Goal: Information Seeking & Learning: Learn about a topic

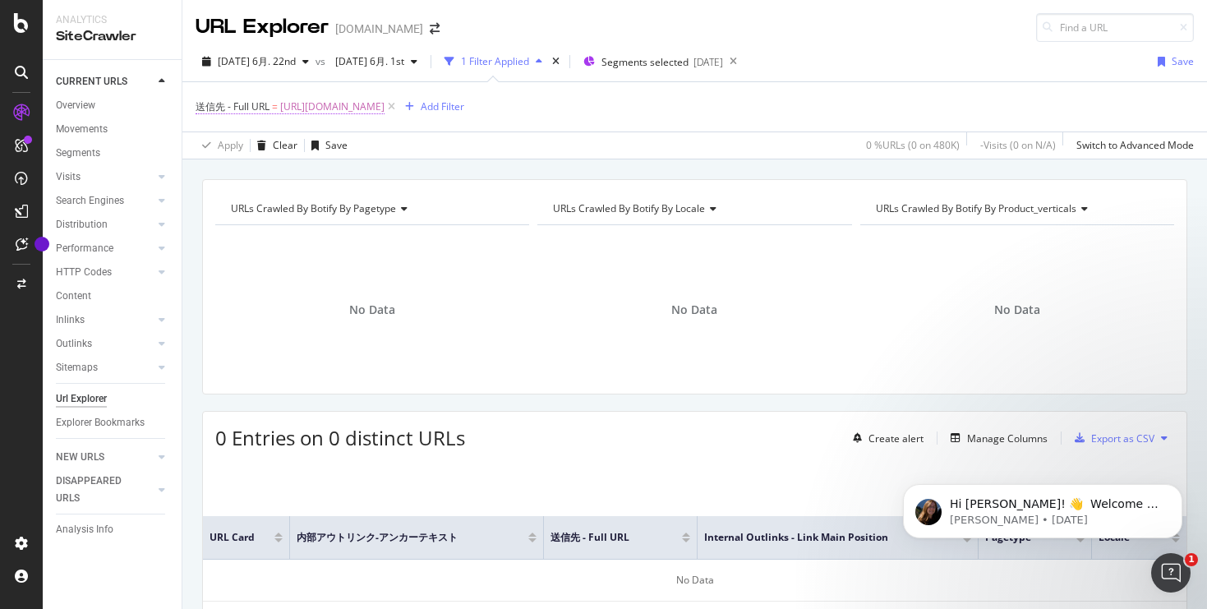
click at [384, 108] on span "[URL][DOMAIN_NAME]" at bounding box center [332, 106] width 104 height 23
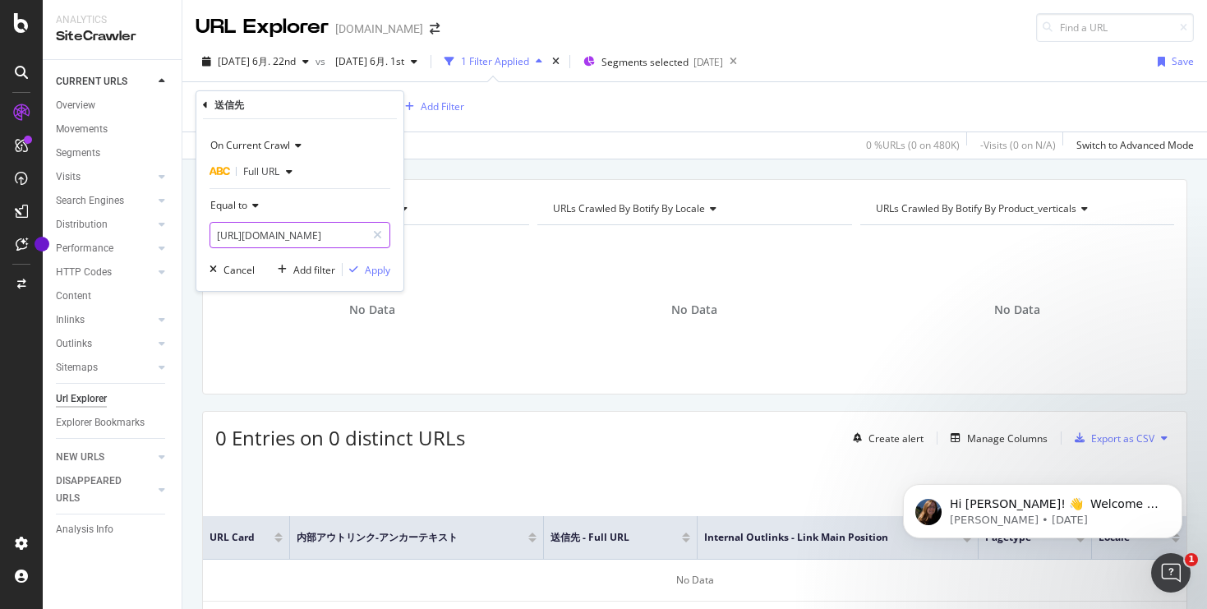
click at [315, 224] on input "[URL][DOMAIN_NAME]" at bounding box center [287, 235] width 155 height 26
paste input "ja_jp/learn/color-tips"
type input "[URL][DOMAIN_NAME]"
drag, startPoint x: 378, startPoint y: 267, endPoint x: 578, endPoint y: 187, distance: 215.7
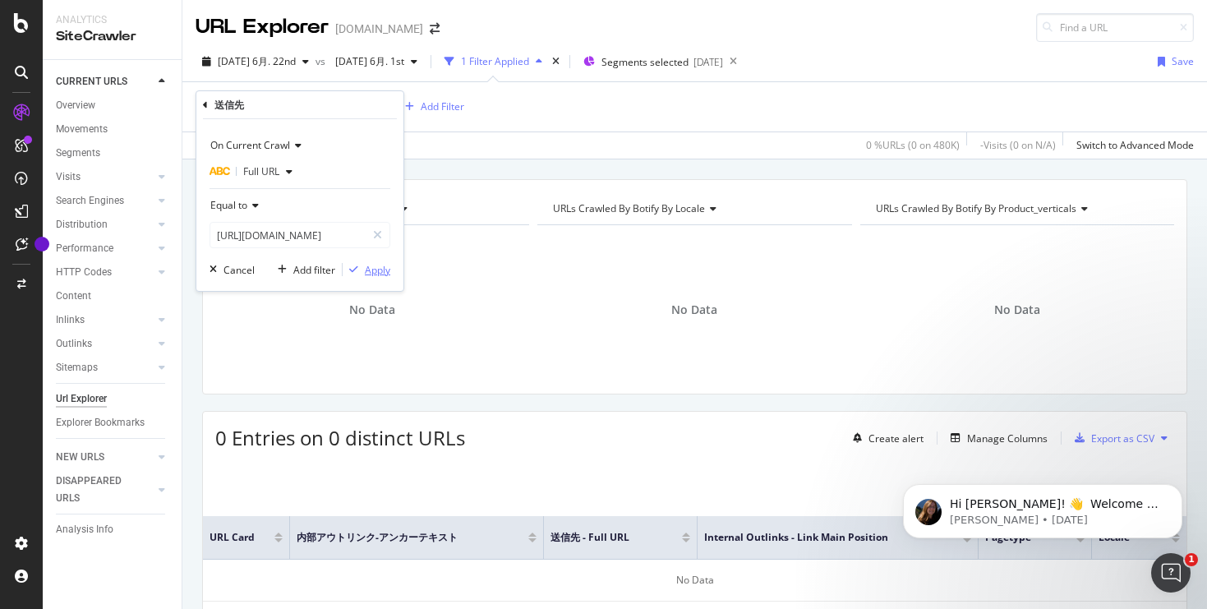
click at [378, 267] on div "Apply" at bounding box center [377, 270] width 25 height 14
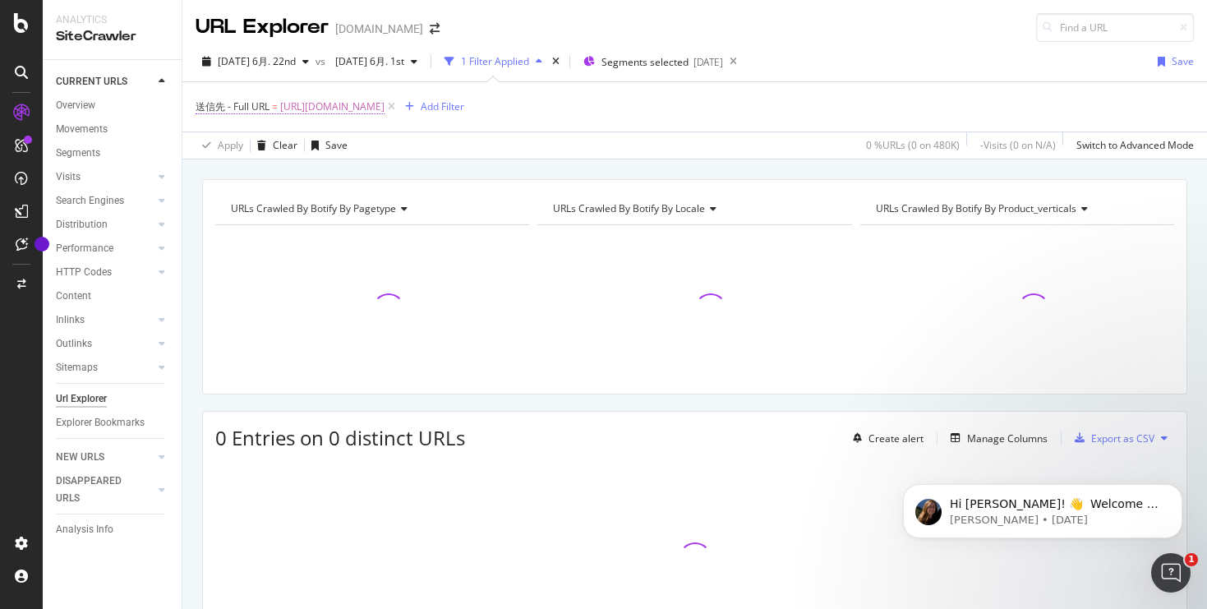
click at [384, 108] on span "[URL][DOMAIN_NAME]" at bounding box center [332, 106] width 104 height 23
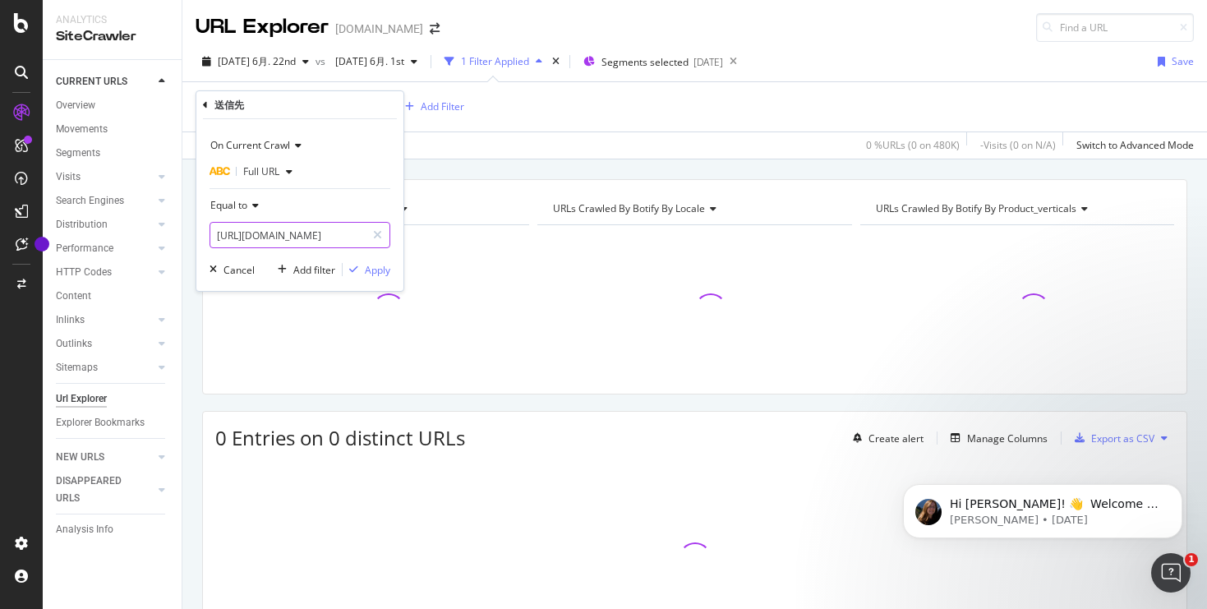
click at [265, 237] on input "[URL][DOMAIN_NAME]" at bounding box center [287, 235] width 155 height 26
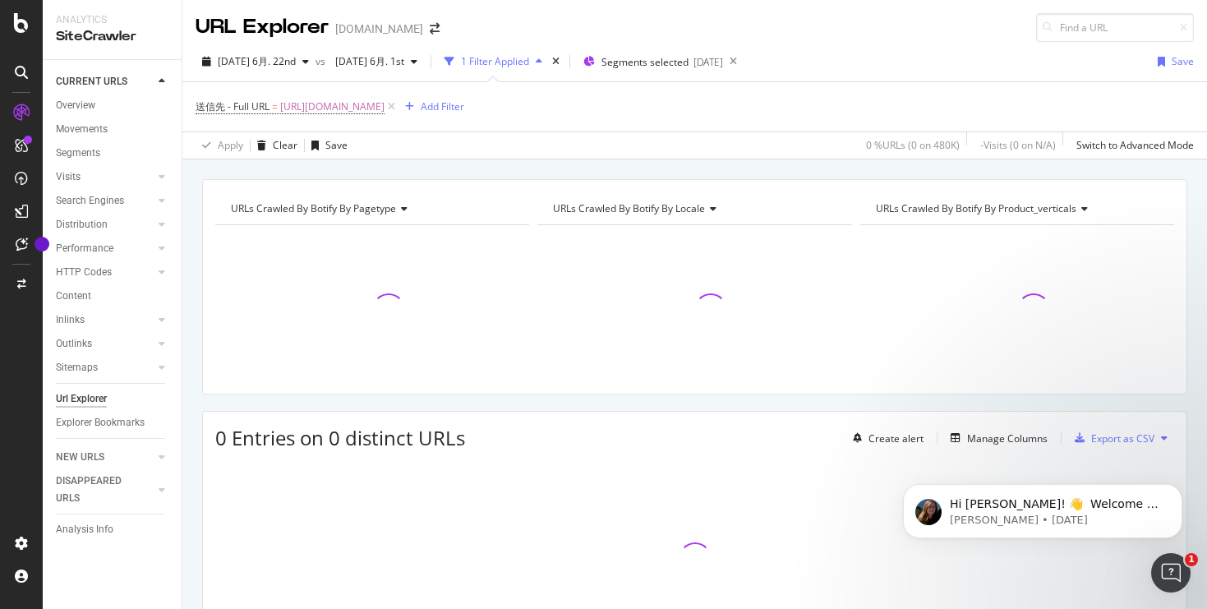
click at [515, 141] on div "Apply Clear Save 0 % URLs ( 0 on 480K ) - Visits ( 0 on N/A ) Switch to Advance…" at bounding box center [694, 144] width 1024 height 27
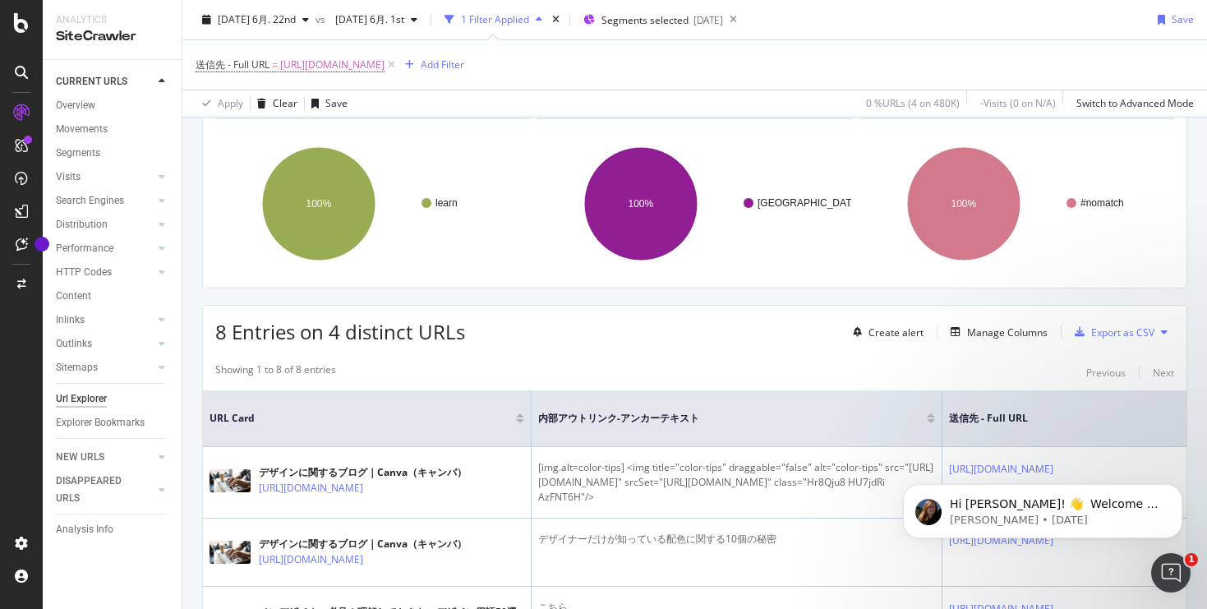
scroll to position [352, 0]
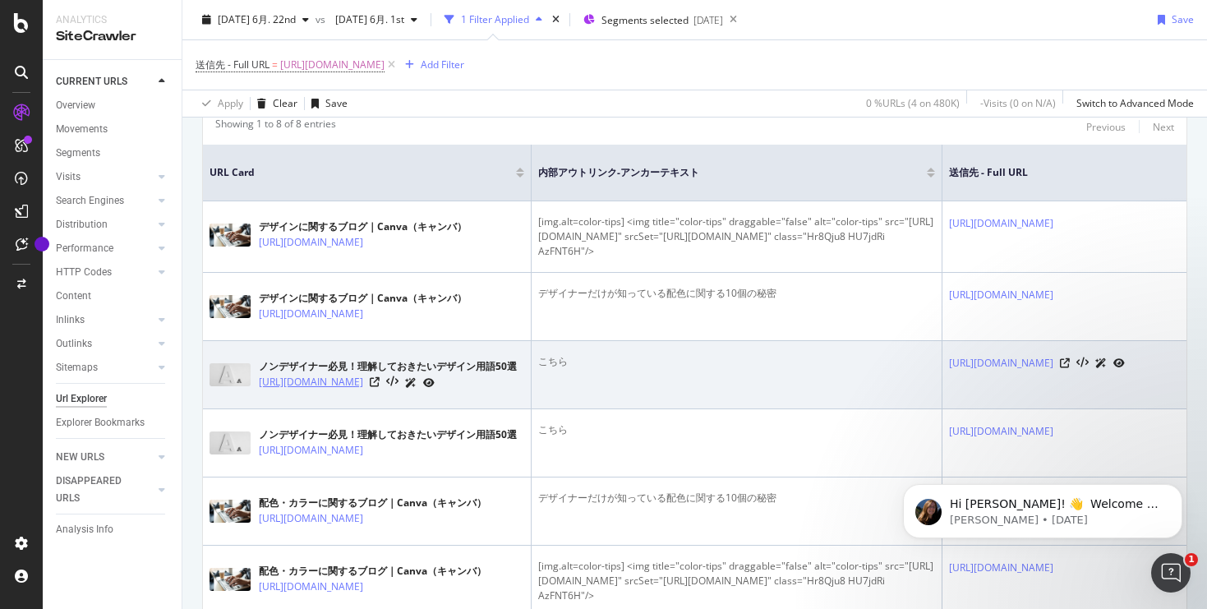
drag, startPoint x: 254, startPoint y: 387, endPoint x: 320, endPoint y: 403, distance: 68.5
click at [320, 395] on div "ノンデザイナー必見！理解しておきたいデザイン用語50選 [URL][DOMAIN_NAME]" at bounding box center [366, 374] width 315 height 41
click at [260, 368] on div "ノンデザイナー必見！理解しておきたいデザイン用語50選" at bounding box center [388, 366] width 258 height 15
drag, startPoint x: 257, startPoint y: 392, endPoint x: 333, endPoint y: 406, distance: 76.9
click at [333, 395] on div "ノンデザイナー必見！理解しておきたいデザイン用語50選 [URL][DOMAIN_NAME]" at bounding box center [366, 374] width 315 height 41
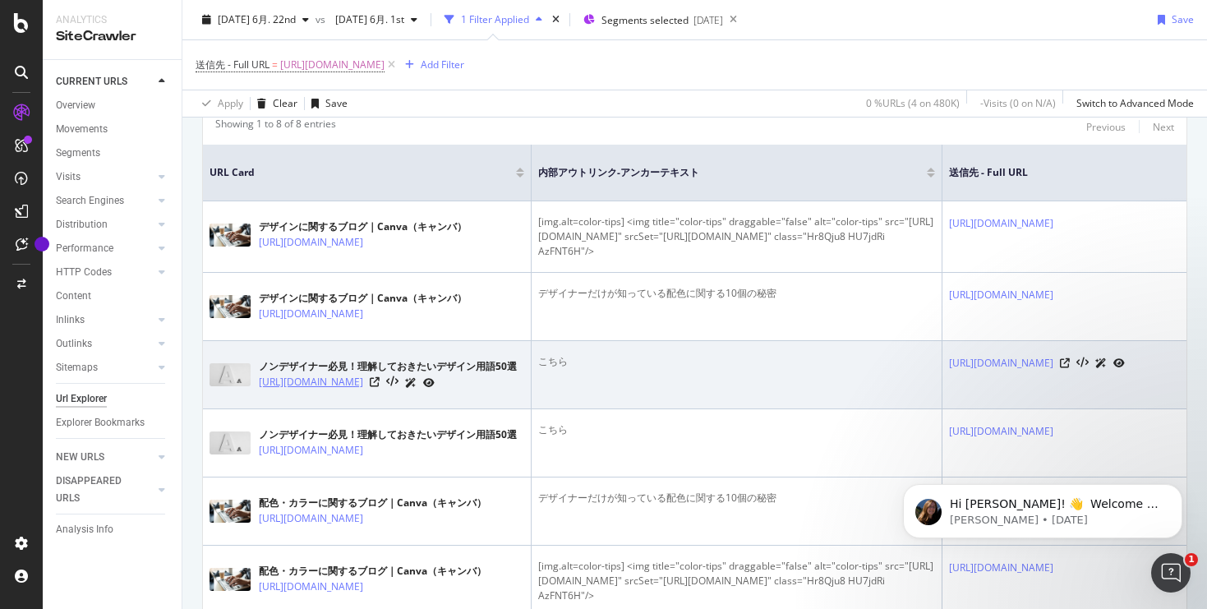
copy link "[URL][DOMAIN_NAME]"
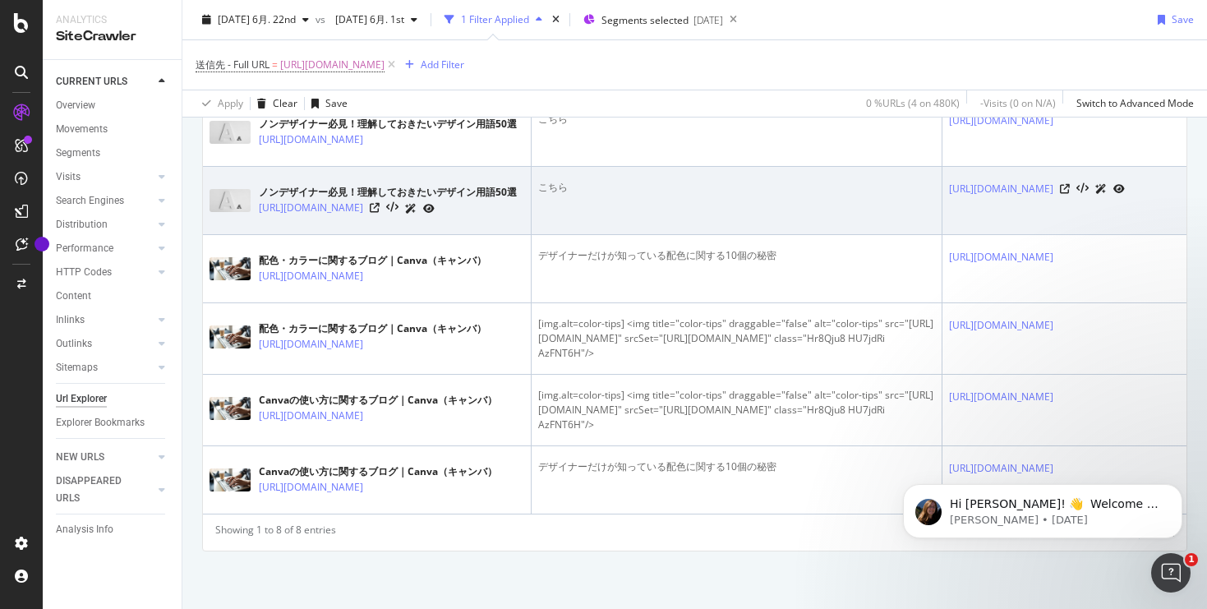
scroll to position [670, 0]
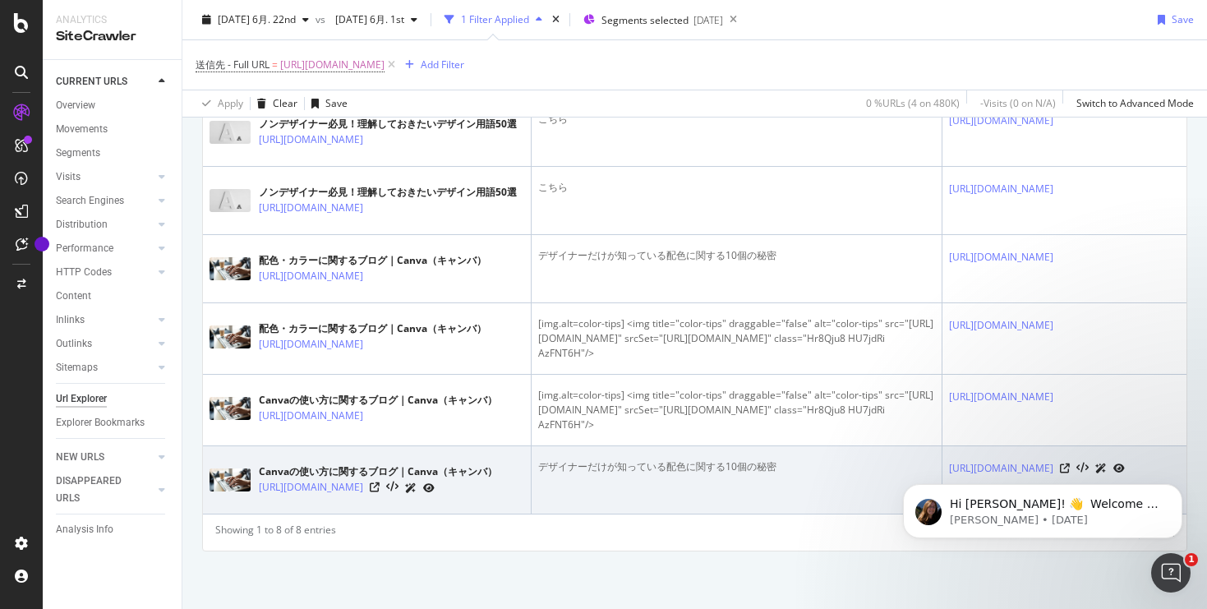
drag, startPoint x: 257, startPoint y: 480, endPoint x: 457, endPoint y: 495, distance: 200.2
click at [457, 495] on div "Canvaの使い方に関するブログ｜Canva（キャンバ） [URL][DOMAIN_NAME]" at bounding box center [366, 479] width 315 height 41
copy link "[URL][DOMAIN_NAME]"
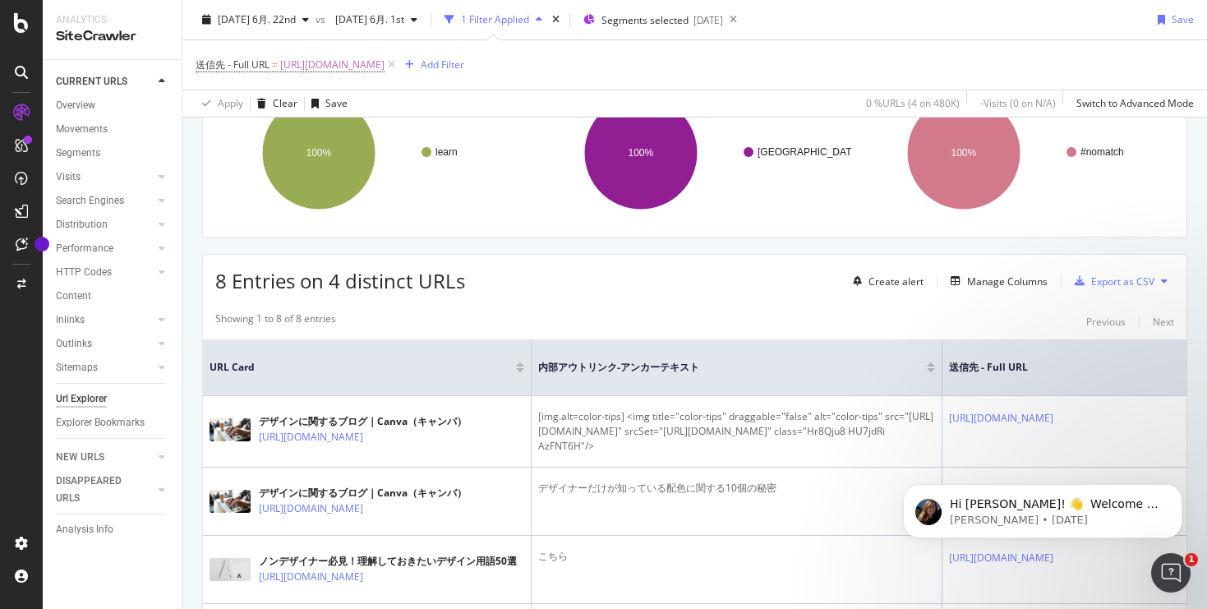
scroll to position [103, 0]
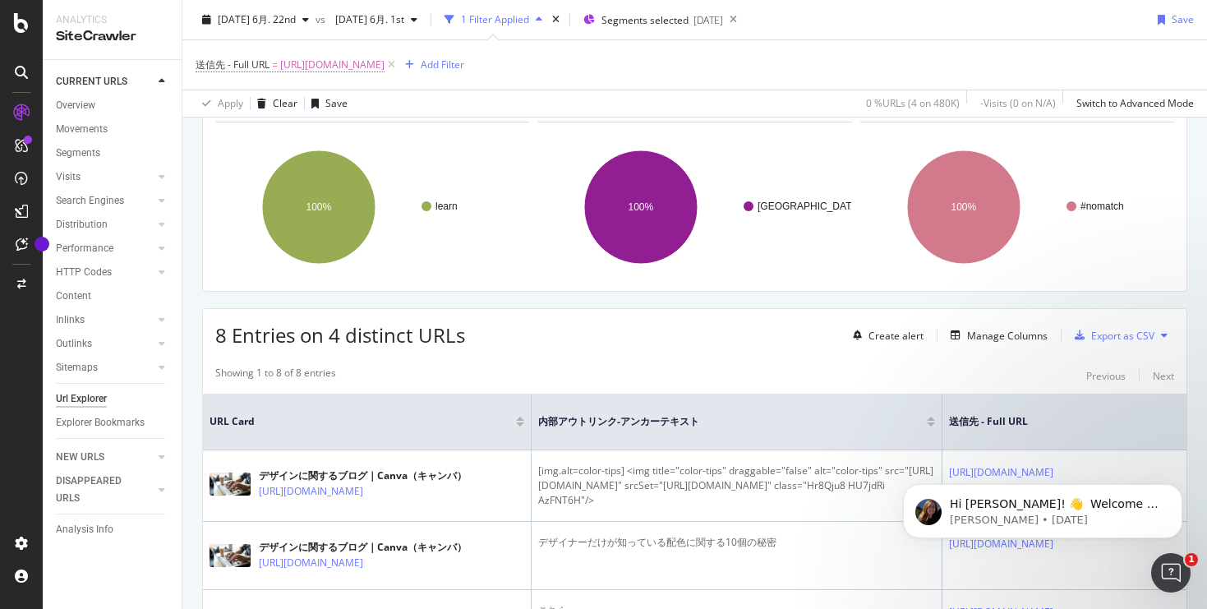
click at [384, 68] on span "[URL][DOMAIN_NAME]" at bounding box center [332, 64] width 104 height 23
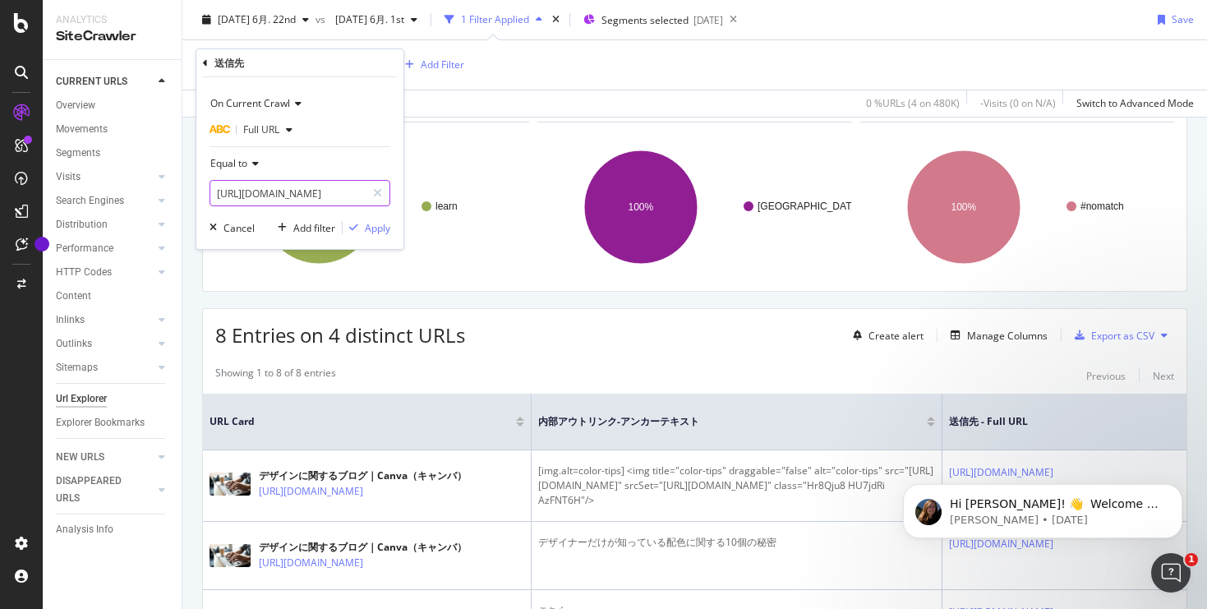
click at [344, 192] on input "[URL][DOMAIN_NAME]" at bounding box center [287, 193] width 155 height 26
paste input "hatena_canva"
type input "[URL][DOMAIN_NAME]"
click at [370, 228] on div "Apply" at bounding box center [377, 228] width 25 height 14
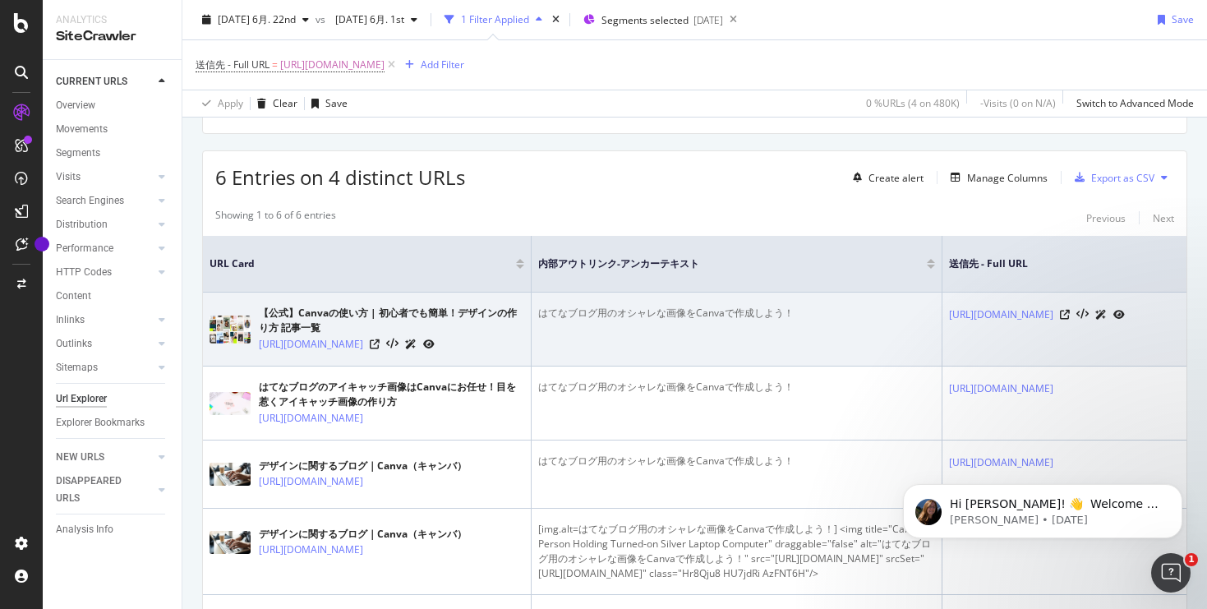
scroll to position [297, 0]
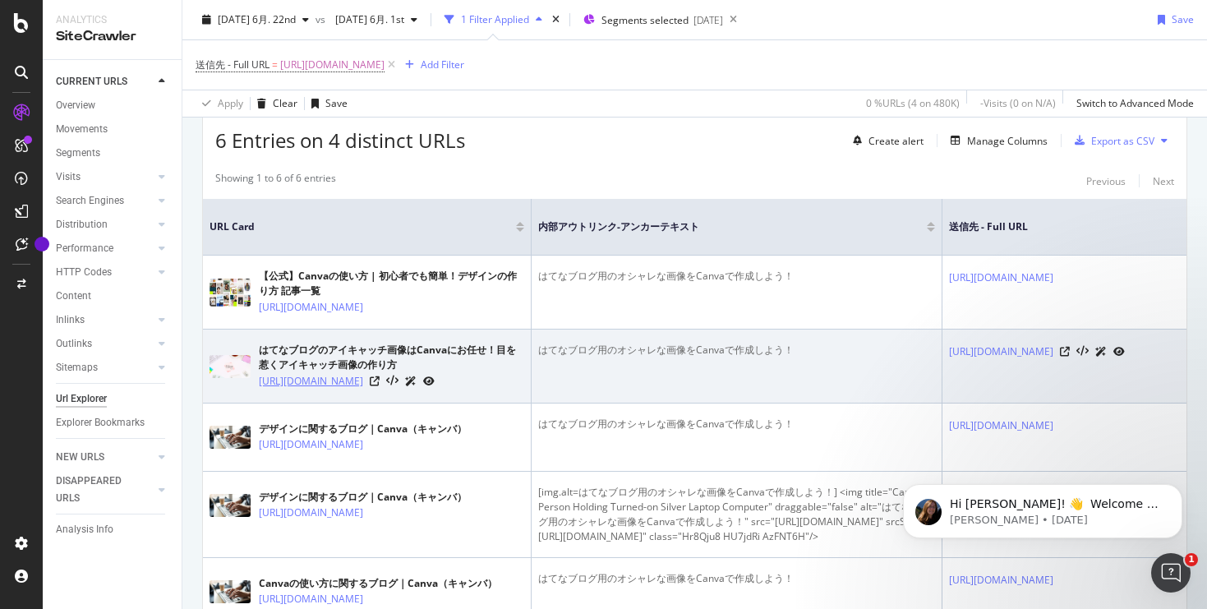
drag, startPoint x: 255, startPoint y: 401, endPoint x: 319, endPoint y: 415, distance: 65.6
click at [319, 389] on div "はてなブログのアイキャッチ画像はCanvaにお任せ！目を惹くアイキャッチ画像の作り方 [URL][DOMAIN_NAME]" at bounding box center [366, 366] width 315 height 47
copy link "[URL][DOMAIN_NAME]"
drag, startPoint x: 541, startPoint y: 365, endPoint x: 817, endPoint y: 365, distance: 275.2
click at [817, 357] on div "はてなブログ用のオシャレな画像をCanvaで作成しよう！" at bounding box center [736, 350] width 397 height 15
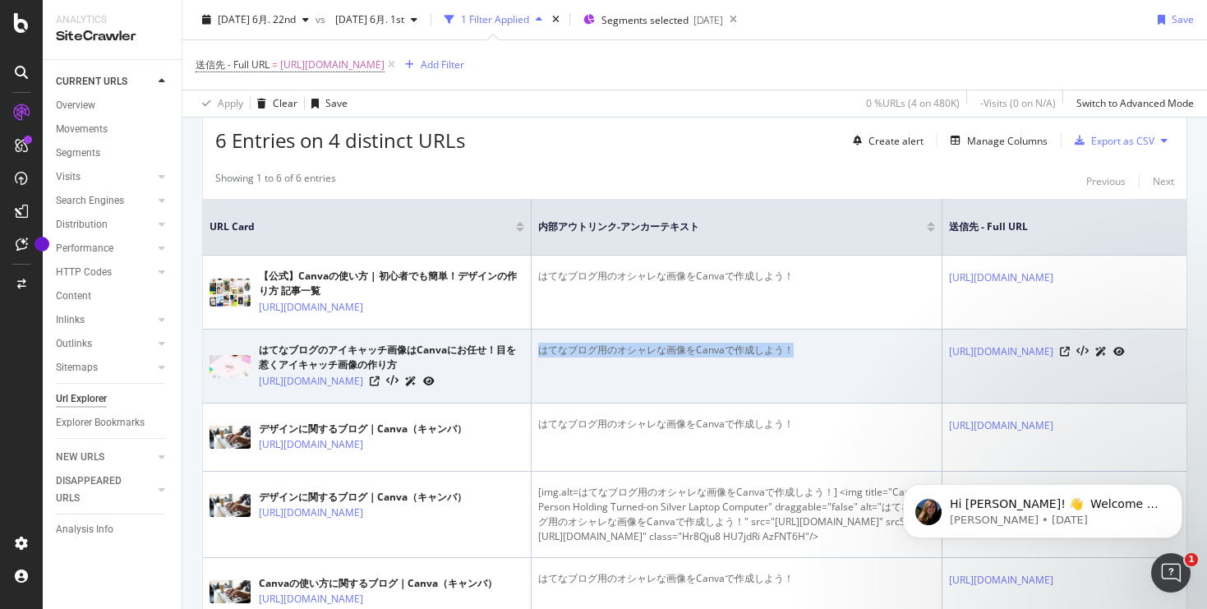
copy div "はてなブログ用のオシャレな画像をCanvaで作成しよう！"
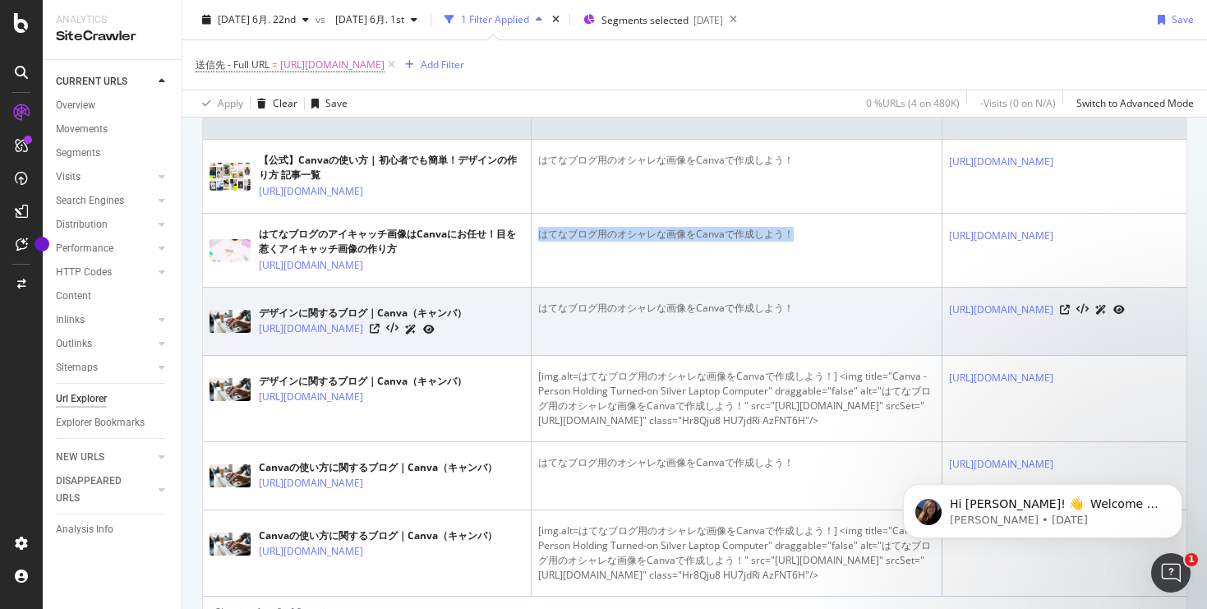
scroll to position [370, 0]
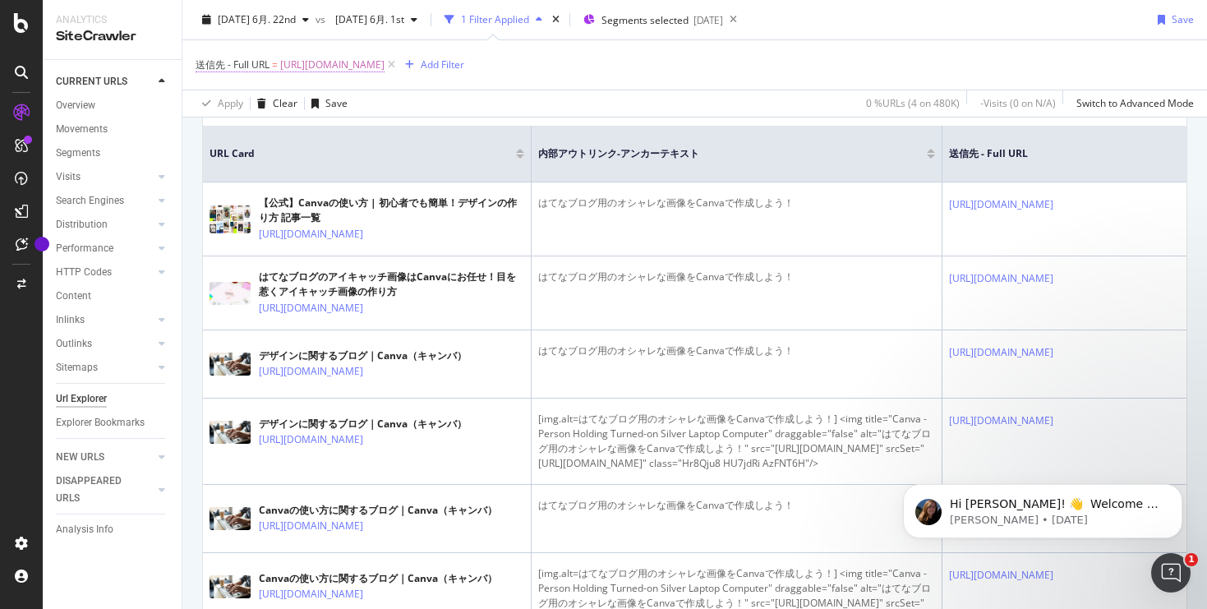
click at [384, 70] on span "[URL][DOMAIN_NAME]" at bounding box center [332, 64] width 104 height 23
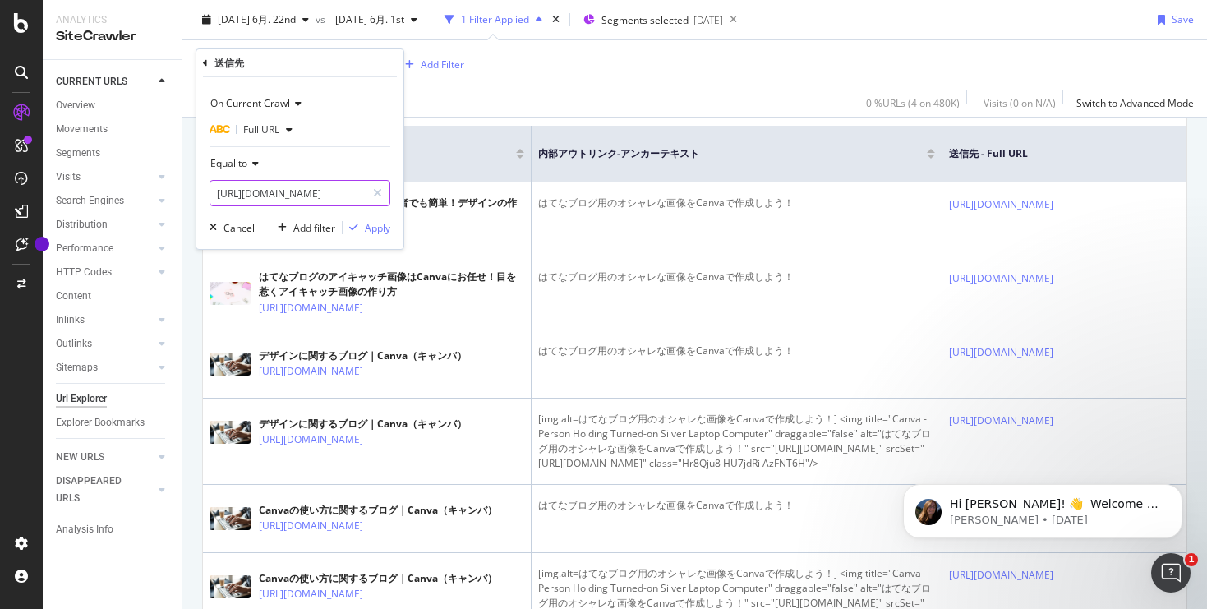
click at [306, 196] on input "[URL][DOMAIN_NAME]" at bounding box center [287, 193] width 155 height 26
paste input "50-inspiring-resume-designs"
type input "[URL][DOMAIN_NAME]"
click at [375, 230] on div "Apply" at bounding box center [377, 228] width 25 height 14
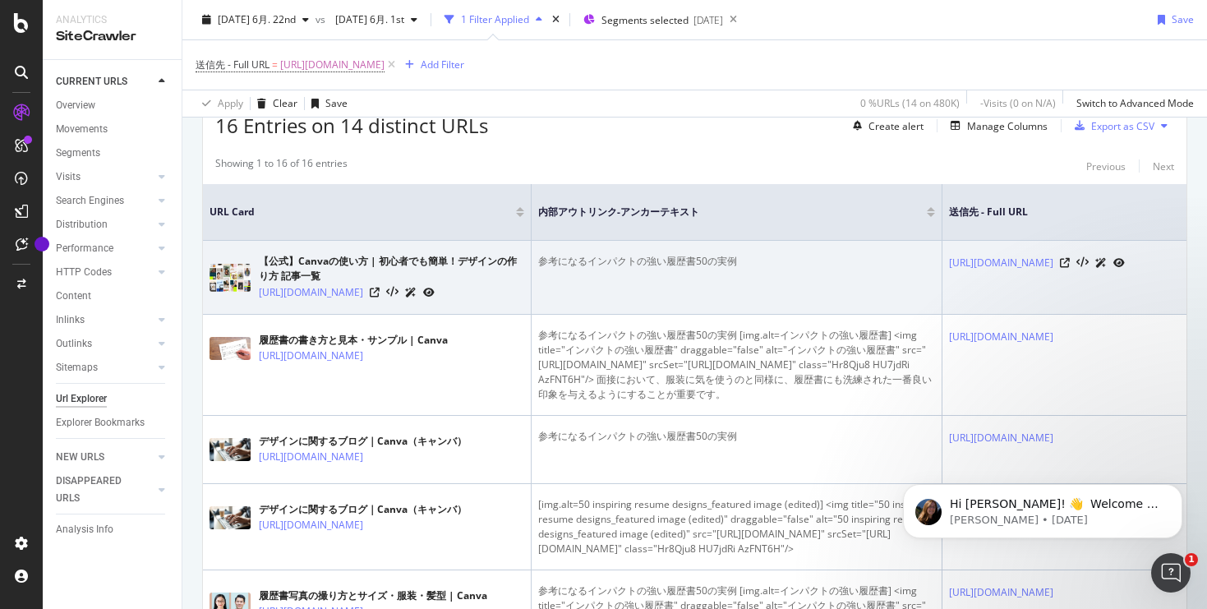
scroll to position [328, 0]
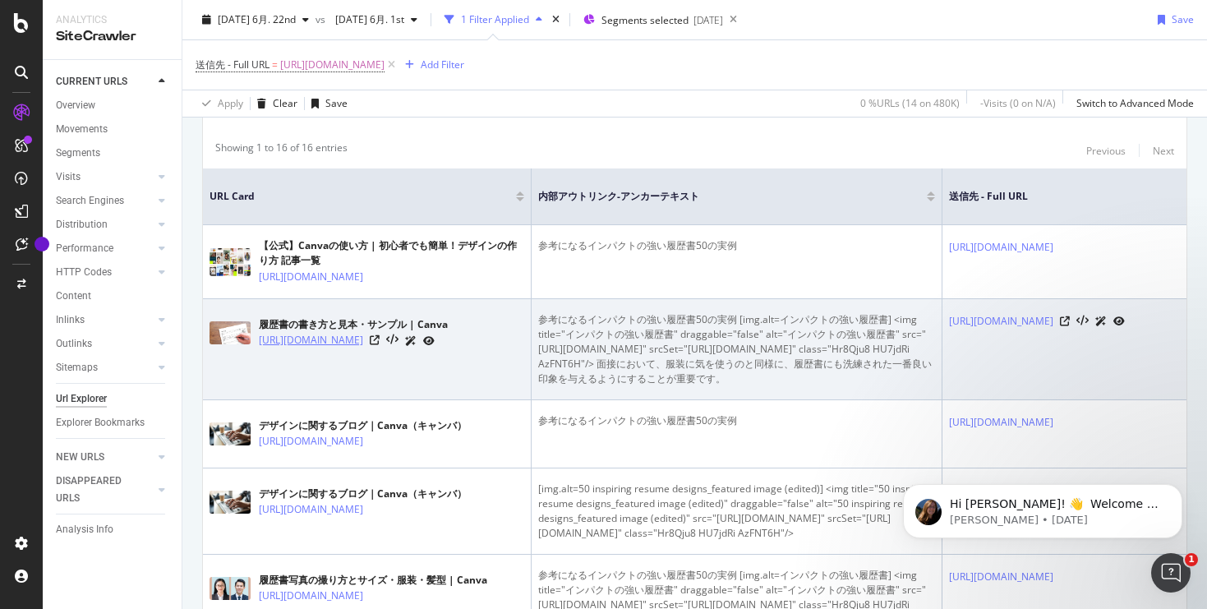
drag, startPoint x: 256, startPoint y: 354, endPoint x: 278, endPoint y: 370, distance: 26.5
click at [278, 353] on div "履歴書の書き方と見本・サンプル | Canva [URL][DOMAIN_NAME]" at bounding box center [366, 332] width 315 height 41
copy link "[URL][DOMAIN_NAME]"
drag, startPoint x: 539, startPoint y: 335, endPoint x: 735, endPoint y: 338, distance: 196.4
click at [735, 338] on div "参考になるインパクトの強い履歴書50の実例 [img.alt=インパクトの強い履歴書] <img title="インパクトの強い履歴書" draggable=…" at bounding box center [736, 349] width 397 height 74
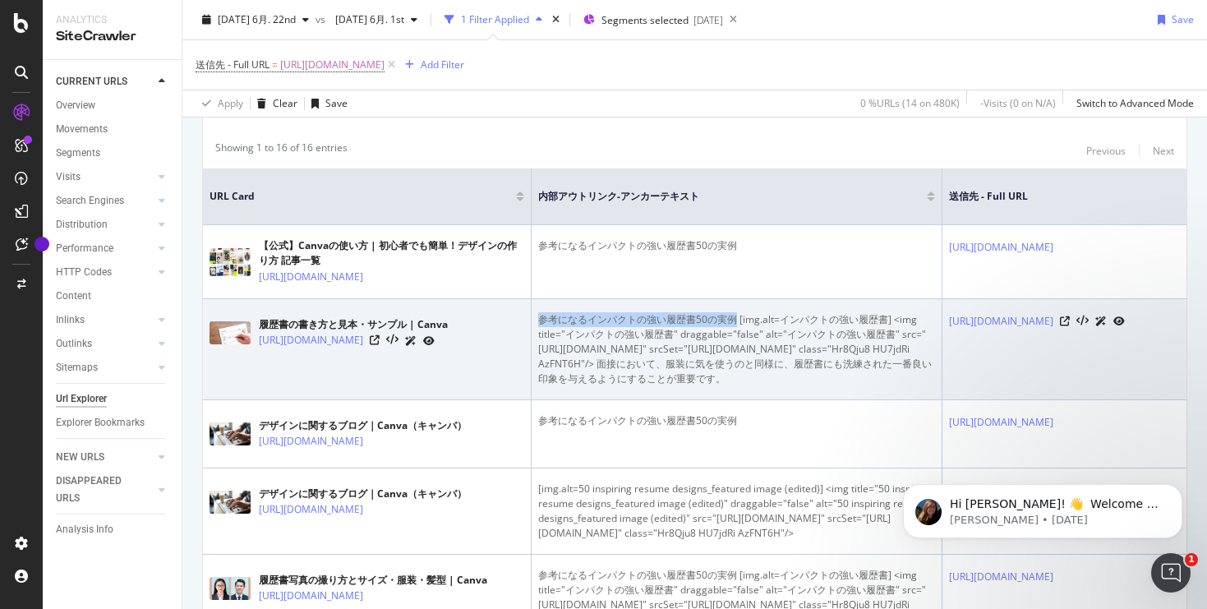
copy div "参考になるインパクトの強い履歴書50の実例"
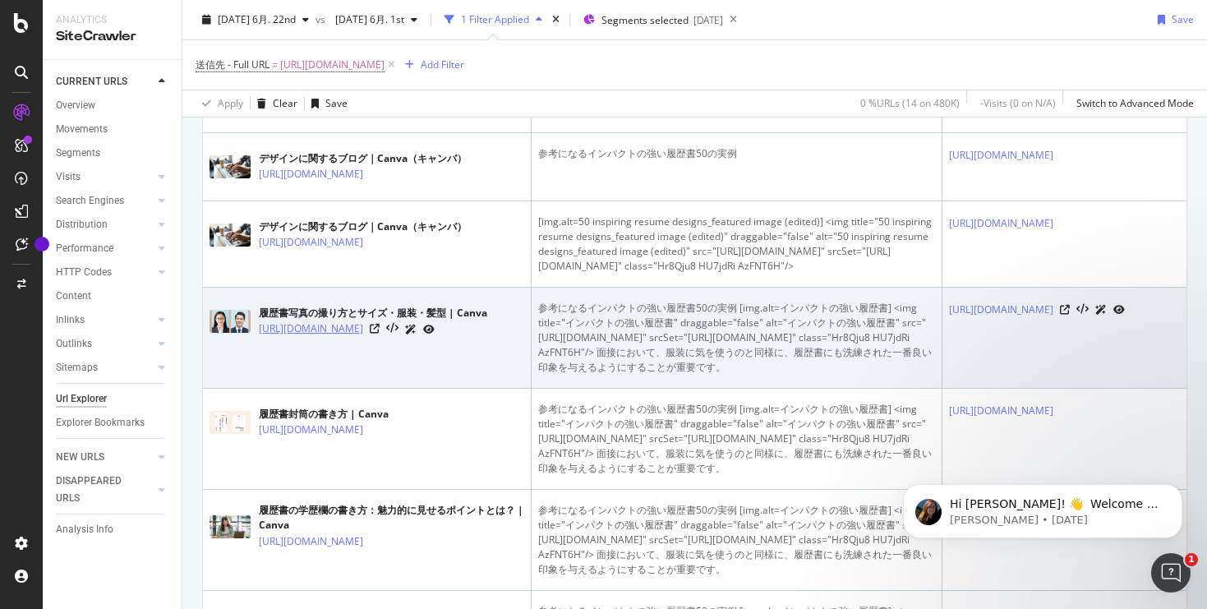
scroll to position [613, 0]
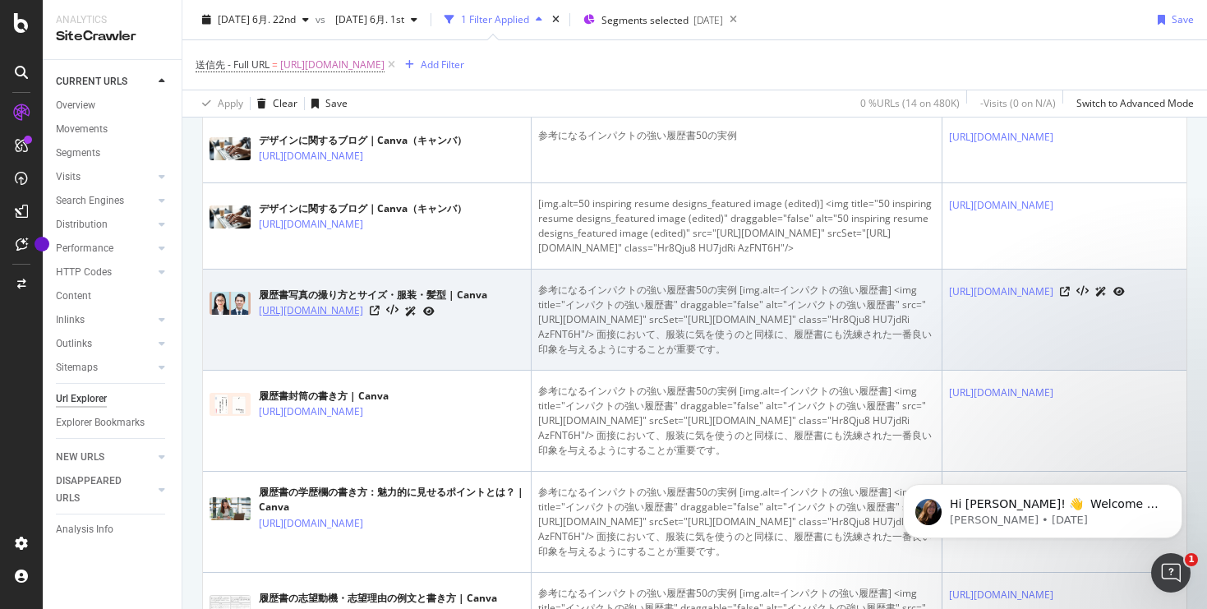
drag, startPoint x: 255, startPoint y: 406, endPoint x: 283, endPoint y: 419, distance: 31.6
click at [283, 324] on div "履歴書写真の撮り方とサイズ・服装・髪型 | Canva [URL][DOMAIN_NAME]" at bounding box center [366, 303] width 315 height 41
copy link "[URL][DOMAIN_NAME]"
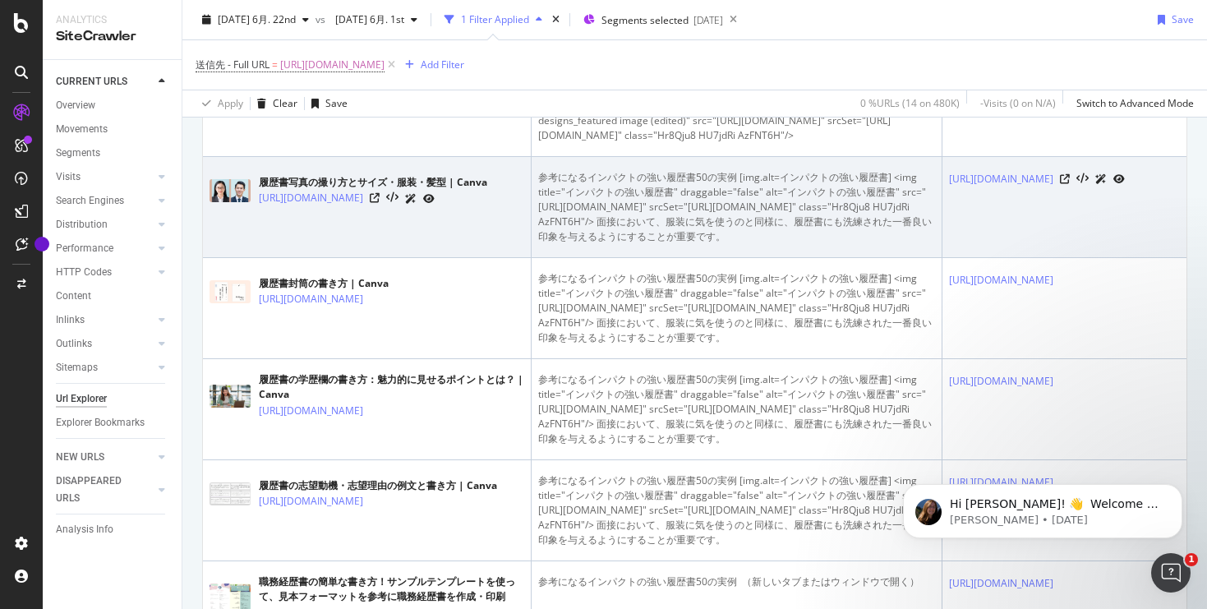
scroll to position [776, 0]
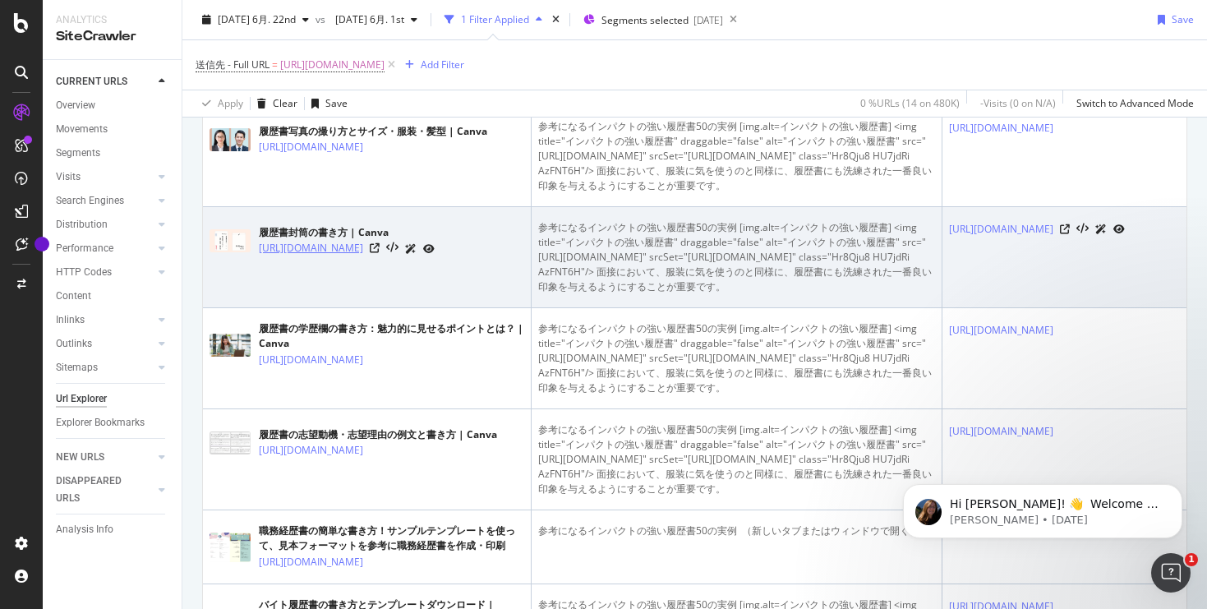
drag, startPoint x: 254, startPoint y: 369, endPoint x: 290, endPoint y: 385, distance: 39.7
click at [290, 261] on div "履歴書封筒の書き方 | Canva [URL][DOMAIN_NAME]" at bounding box center [366, 240] width 315 height 41
drag, startPoint x: 255, startPoint y: 369, endPoint x: 292, endPoint y: 383, distance: 39.5
click at [292, 261] on div "履歴書封筒の書き方 | Canva [URL][DOMAIN_NAME]" at bounding box center [366, 240] width 315 height 41
copy link "[URL][DOMAIN_NAME]"
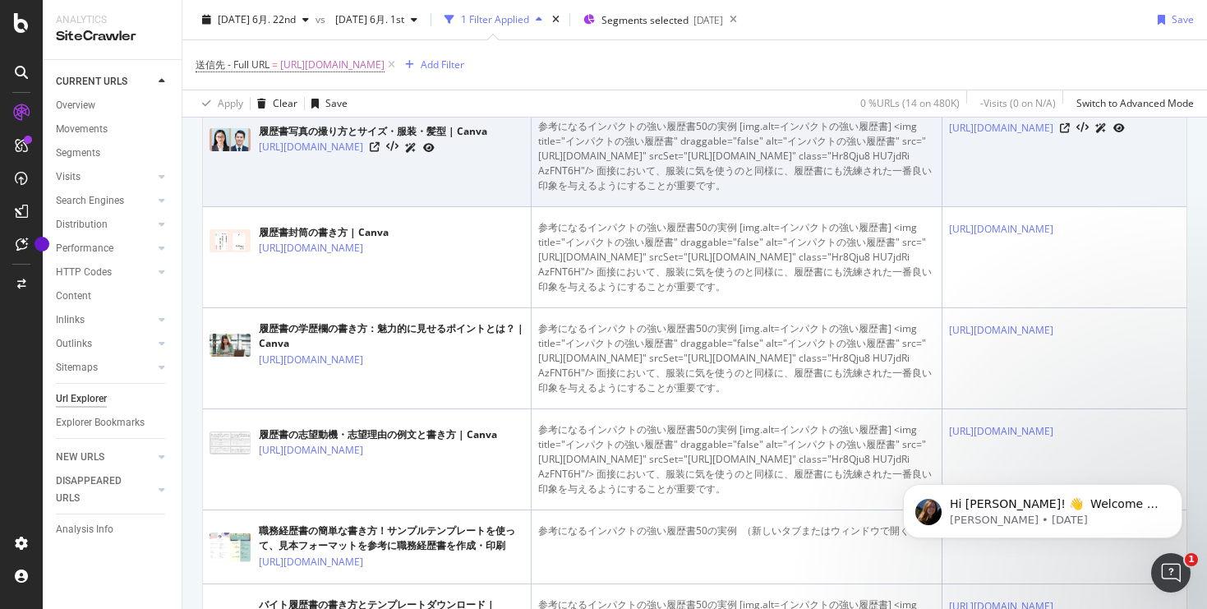
scroll to position [855, 0]
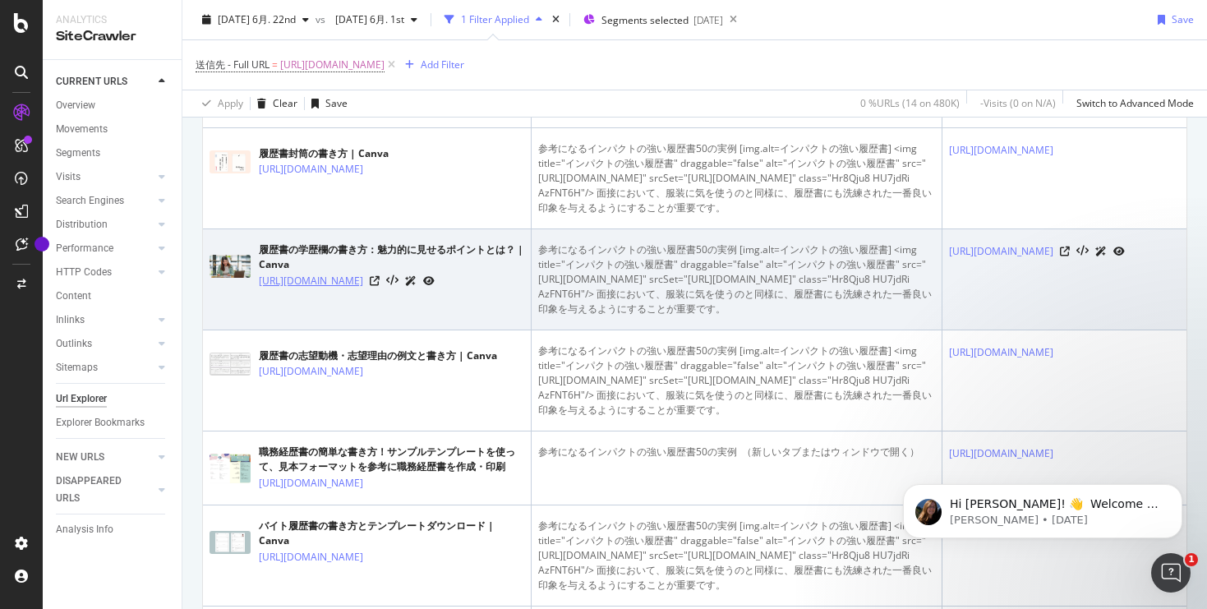
drag, startPoint x: 253, startPoint y: 437, endPoint x: 301, endPoint y: 456, distance: 51.3
click at [301, 289] on div "履歴書の学歴欄の書き方：魅力的に見せるポイントとは？ | Canva [URL][DOMAIN_NAME]" at bounding box center [366, 265] width 315 height 47
click at [281, 272] on div "履歴書の学歴欄の書き方：魅力的に見せるポイントとは？ | Canva" at bounding box center [391, 257] width 265 height 30
drag, startPoint x: 257, startPoint y: 440, endPoint x: 303, endPoint y: 452, distance: 47.6
click at [303, 289] on div "履歴書の学歴欄の書き方：魅力的に見せるポイントとは？ | Canva [URL][DOMAIN_NAME]" at bounding box center [366, 265] width 315 height 47
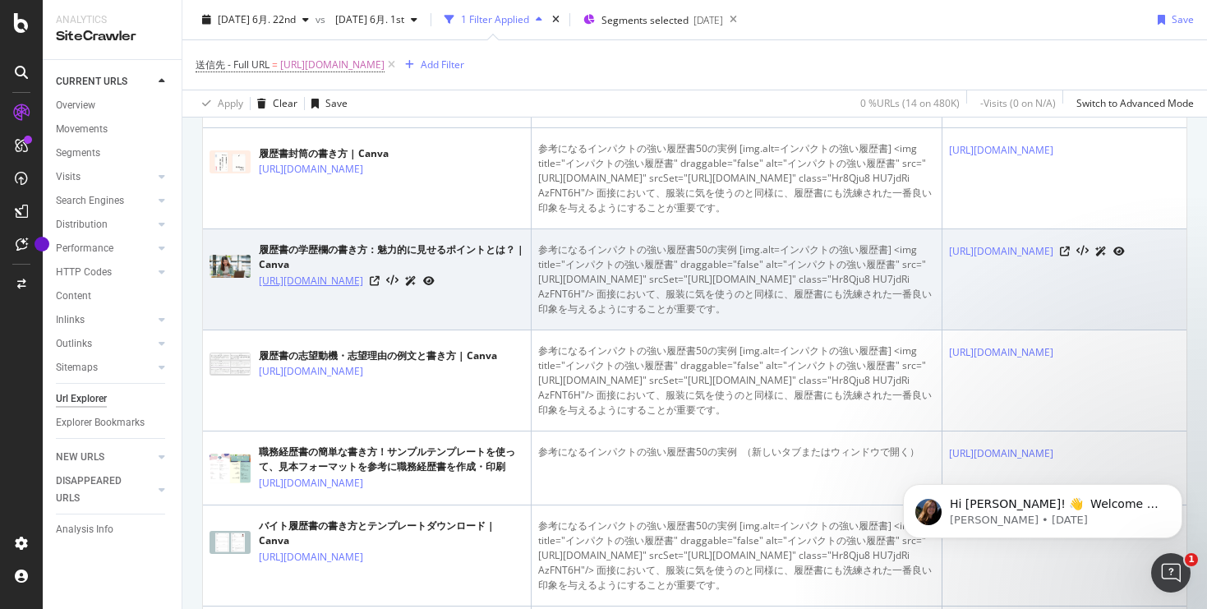
copy link "[URL][DOMAIN_NAME]"
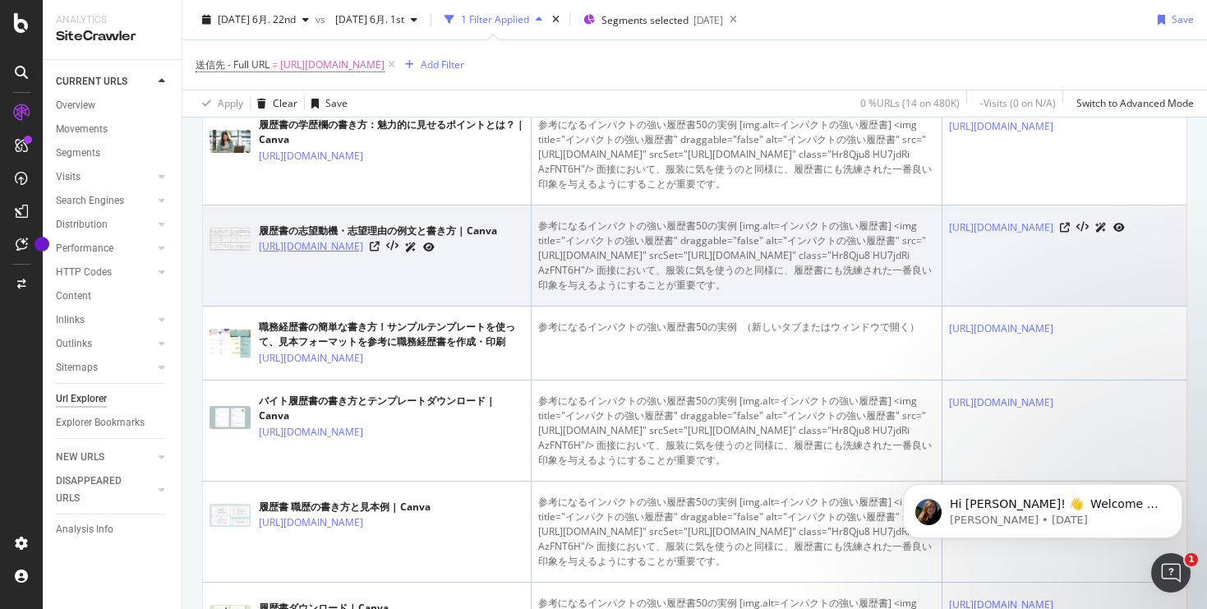
drag, startPoint x: 256, startPoint y: 428, endPoint x: 324, endPoint y: 443, distance: 69.0
click at [324, 260] on div "履歴書の志望動機・志望理由の例文と書き方 | Canva [URL][DOMAIN_NAME]" at bounding box center [366, 239] width 315 height 41
copy link "[URL][DOMAIN_NAME]"
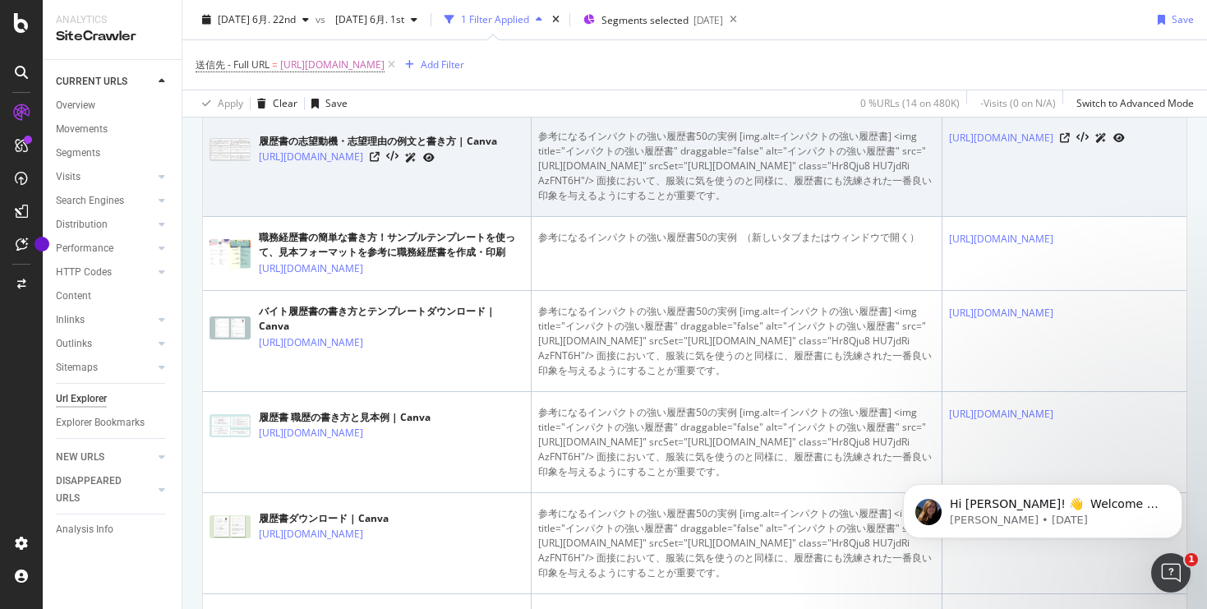
scroll to position [1133, 0]
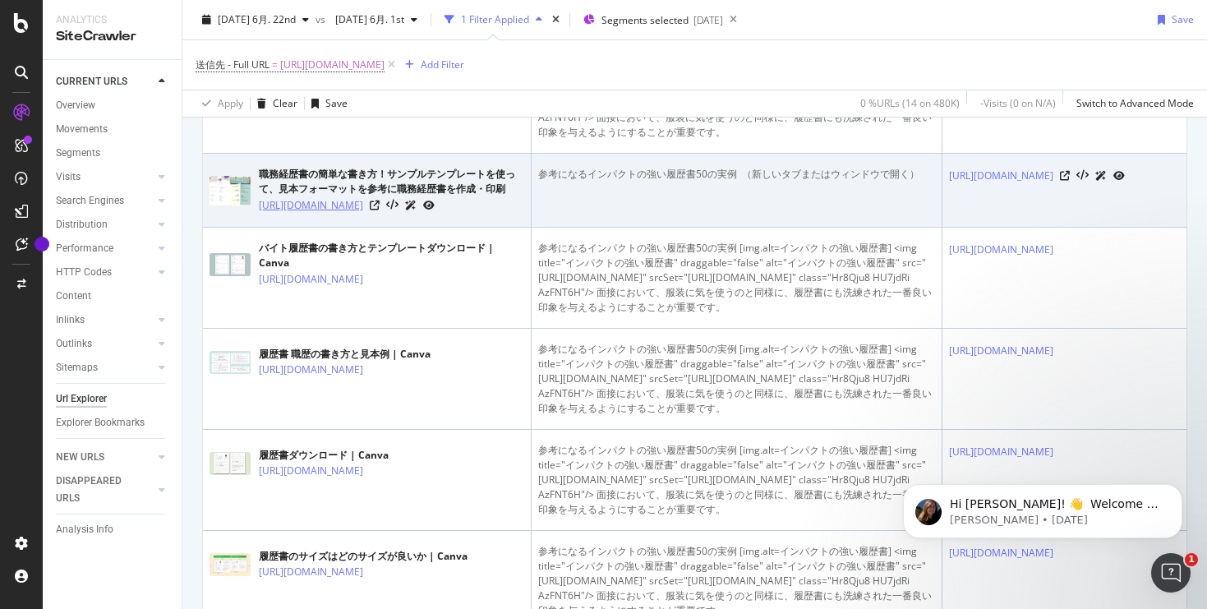
drag, startPoint x: 255, startPoint y: 424, endPoint x: 320, endPoint y: 438, distance: 66.4
click at [320, 214] on div "職務経歴書の簡単な書き方！サンプルテンプレートを使って、見本フォーマットを参考に職務経歴書を作成・印刷 [URL][DOMAIN_NAME]" at bounding box center [366, 190] width 315 height 47
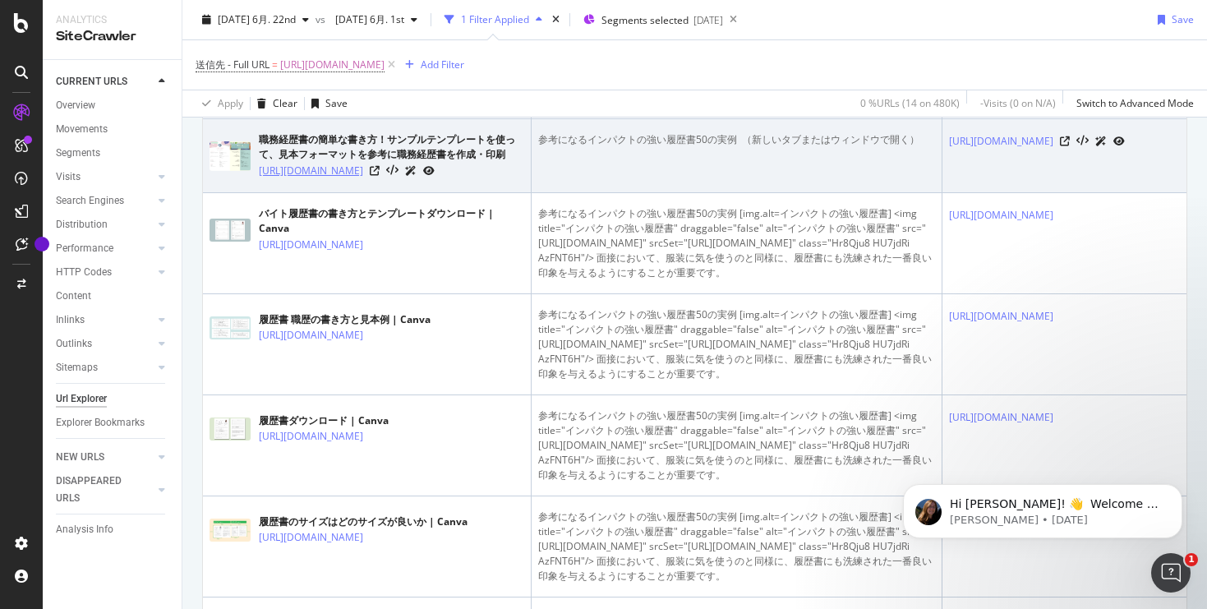
scroll to position [1169, 0]
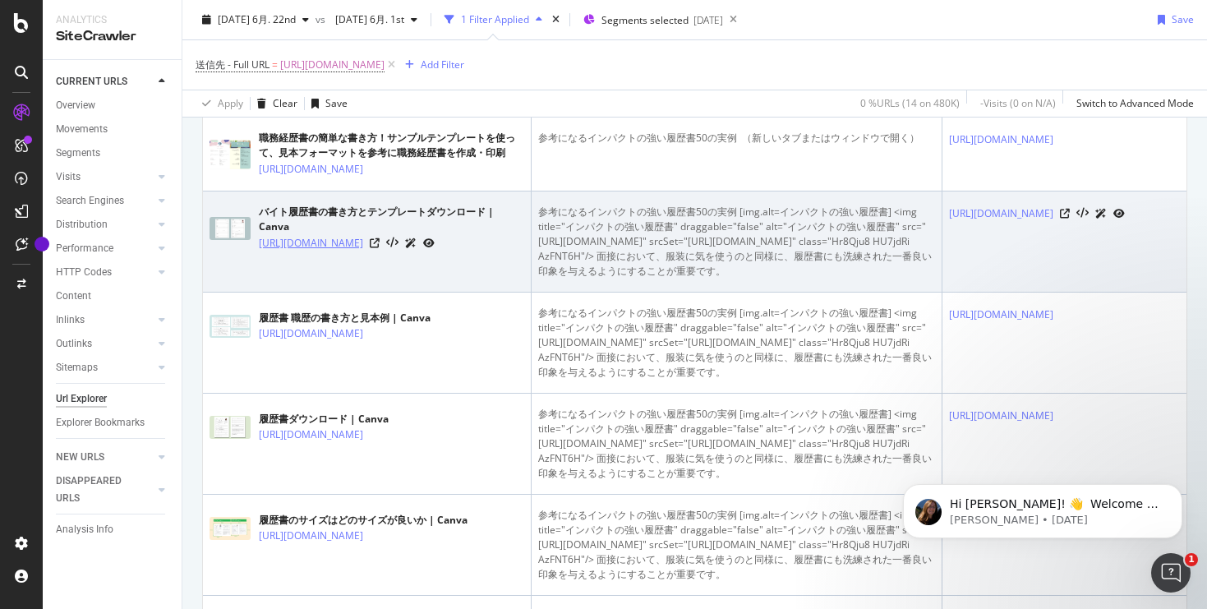
drag, startPoint x: 255, startPoint y: 472, endPoint x: 281, endPoint y: 490, distance: 31.9
click at [281, 251] on div "バイト履歴書の書き方とテンプレートダウンロード | Canva [URL][DOMAIN_NAME]" at bounding box center [366, 228] width 315 height 47
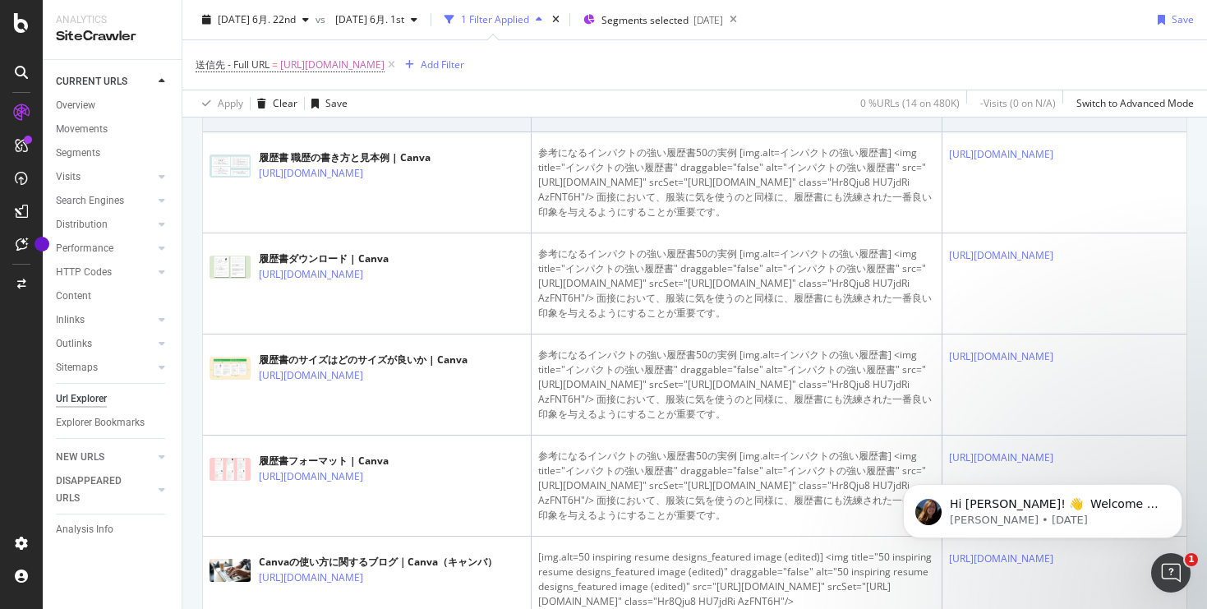
scroll to position [1347, 0]
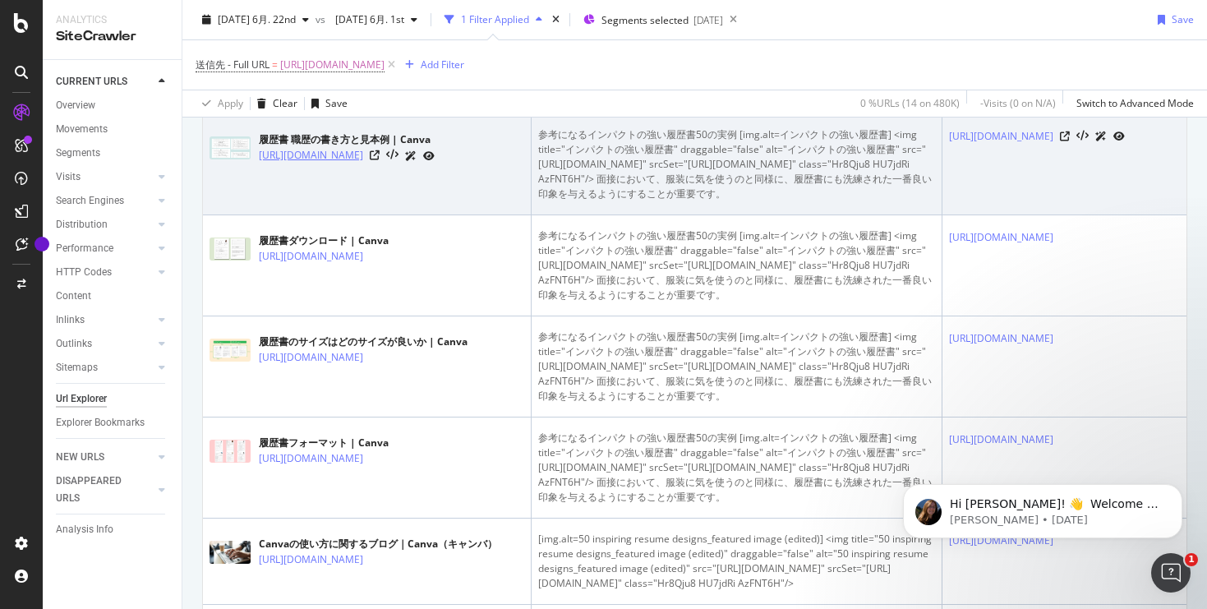
drag, startPoint x: 254, startPoint y: 411, endPoint x: 301, endPoint y: 425, distance: 49.7
click at [301, 168] on div "履歴書 職歴の書き方と見本例 | Canva [URL][DOMAIN_NAME]" at bounding box center [366, 147] width 315 height 41
click at [283, 147] on div "履歴書 職歴の書き方と見本例 | Canva" at bounding box center [347, 139] width 176 height 15
drag, startPoint x: 258, startPoint y: 416, endPoint x: 309, endPoint y: 433, distance: 53.8
click at [309, 163] on link "[URL][DOMAIN_NAME]" at bounding box center [311, 155] width 104 height 16
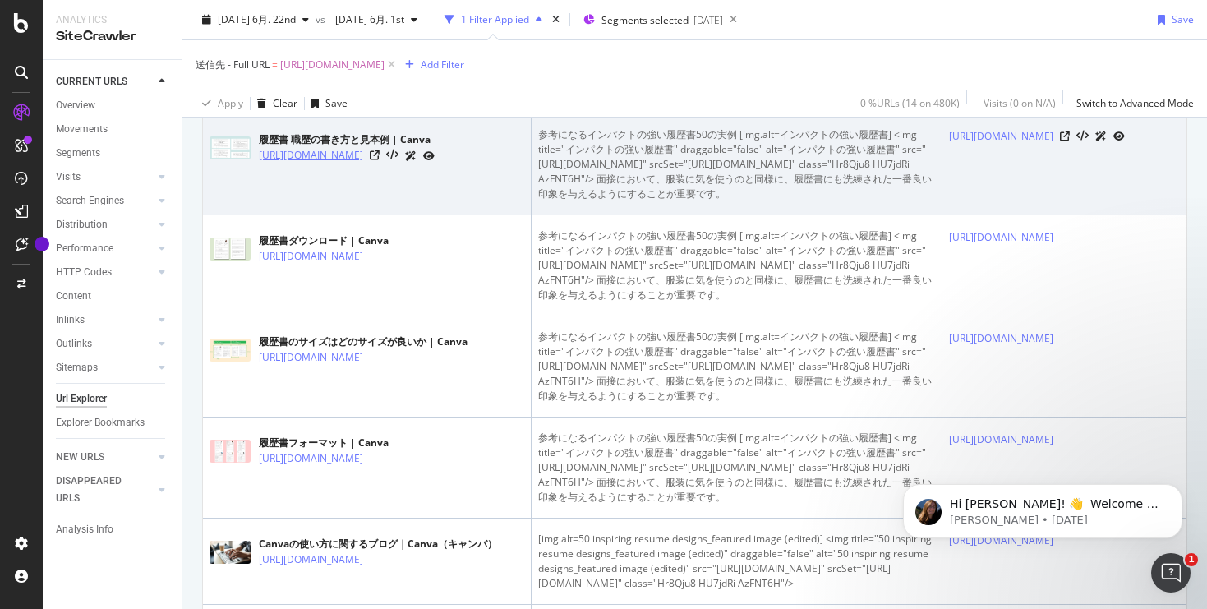
drag, startPoint x: 253, startPoint y: 414, endPoint x: 324, endPoint y: 428, distance: 72.8
click at [324, 168] on div "履歴書 職歴の書き方と見本例 | Canva [URL][DOMAIN_NAME]" at bounding box center [366, 147] width 315 height 41
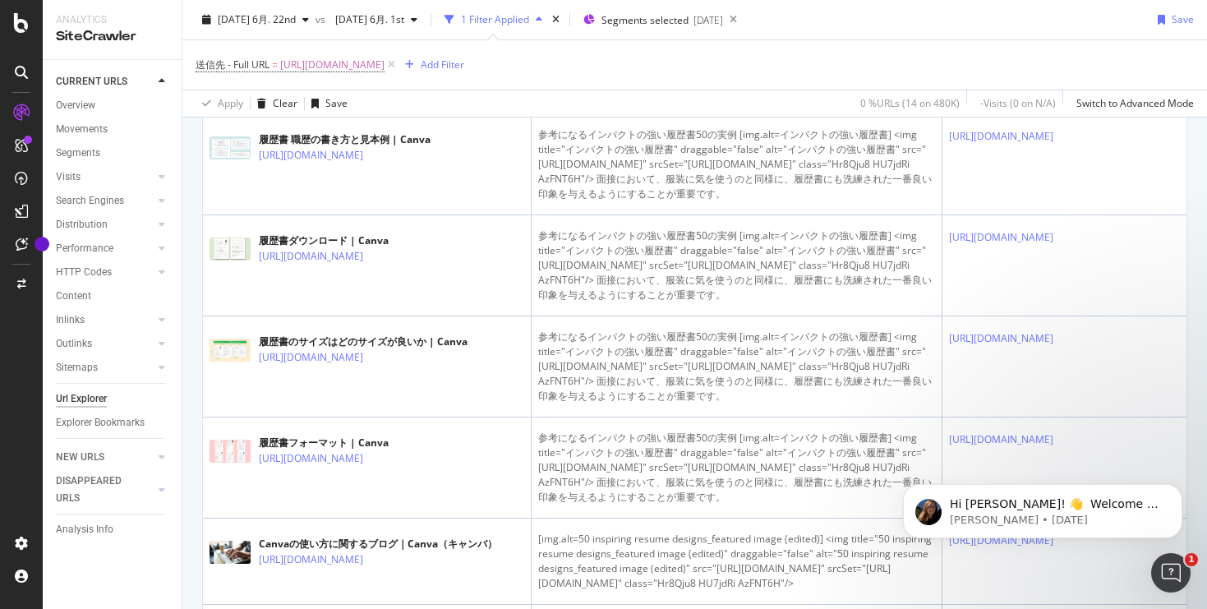
scroll to position [1453, 0]
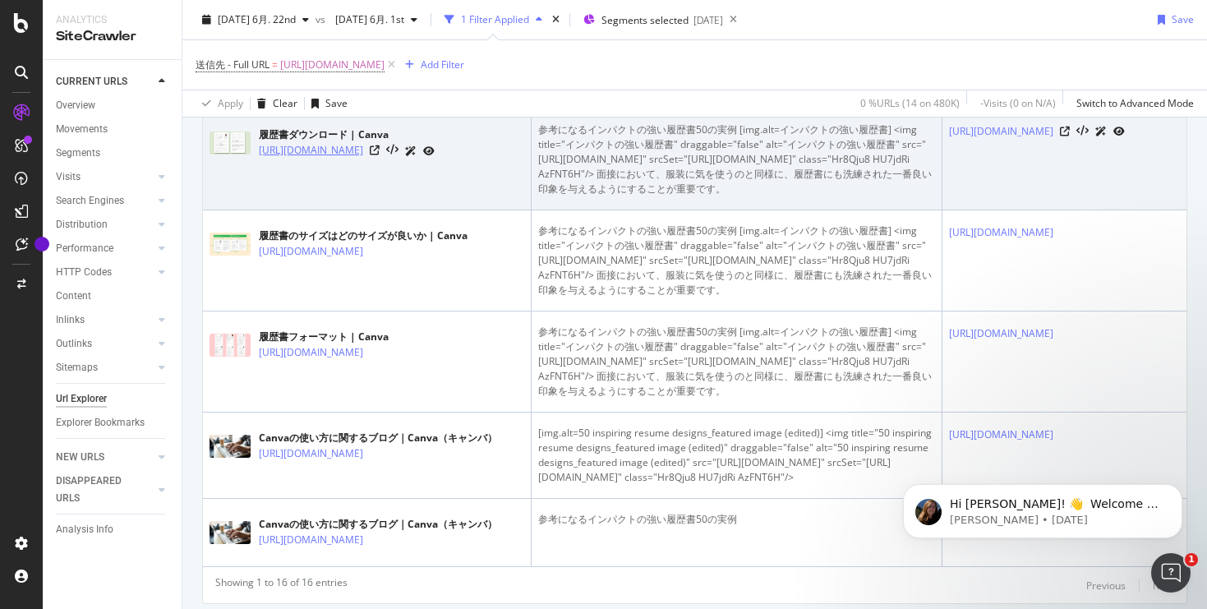
drag, startPoint x: 254, startPoint y: 438, endPoint x: 311, endPoint y: 453, distance: 59.4
click at [311, 163] on div "履歴書ダウンロード | Canva [URL][DOMAIN_NAME]" at bounding box center [366, 142] width 315 height 41
click at [278, 142] on div "履歴書ダウンロード | Canva" at bounding box center [347, 134] width 176 height 15
drag, startPoint x: 254, startPoint y: 440, endPoint x: 298, endPoint y: 451, distance: 45.6
click at [298, 163] on div "履歴書ダウンロード | Canva [URL][DOMAIN_NAME]" at bounding box center [366, 142] width 315 height 41
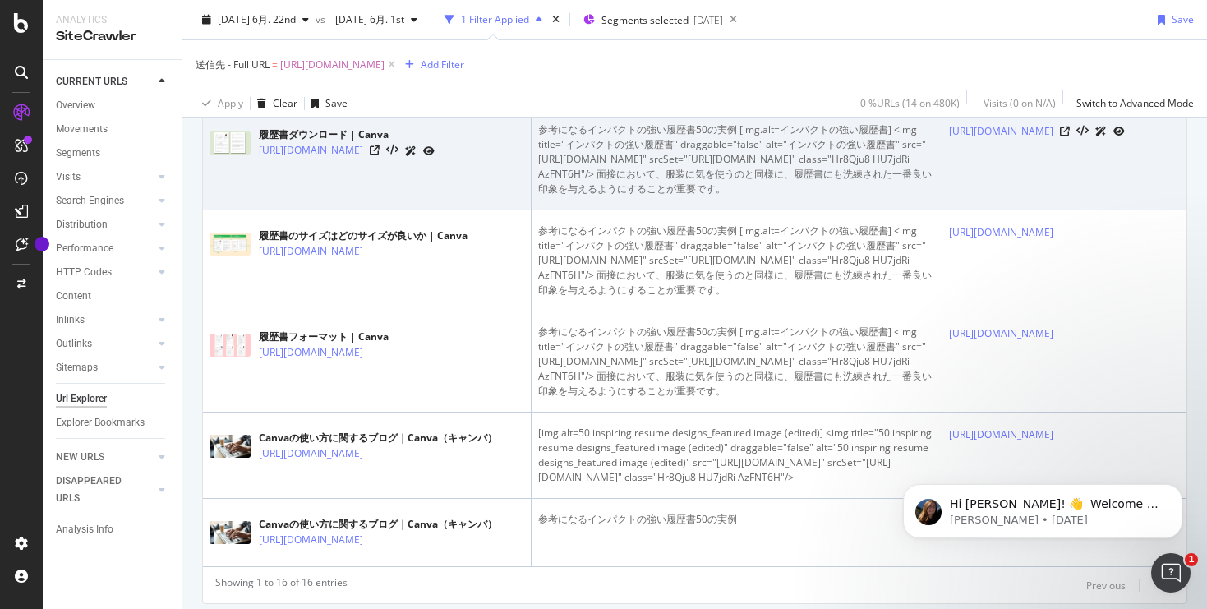
click at [269, 142] on div "履歴書ダウンロード | Canva" at bounding box center [347, 134] width 176 height 15
drag, startPoint x: 255, startPoint y: 449, endPoint x: 310, endPoint y: 440, distance: 55.8
click at [310, 163] on div "履歴書ダウンロード | Canva [URL][DOMAIN_NAME]" at bounding box center [366, 142] width 315 height 41
click at [280, 142] on div "履歴書ダウンロード | Canva" at bounding box center [347, 134] width 176 height 15
drag, startPoint x: 255, startPoint y: 443, endPoint x: 304, endPoint y: 456, distance: 50.2
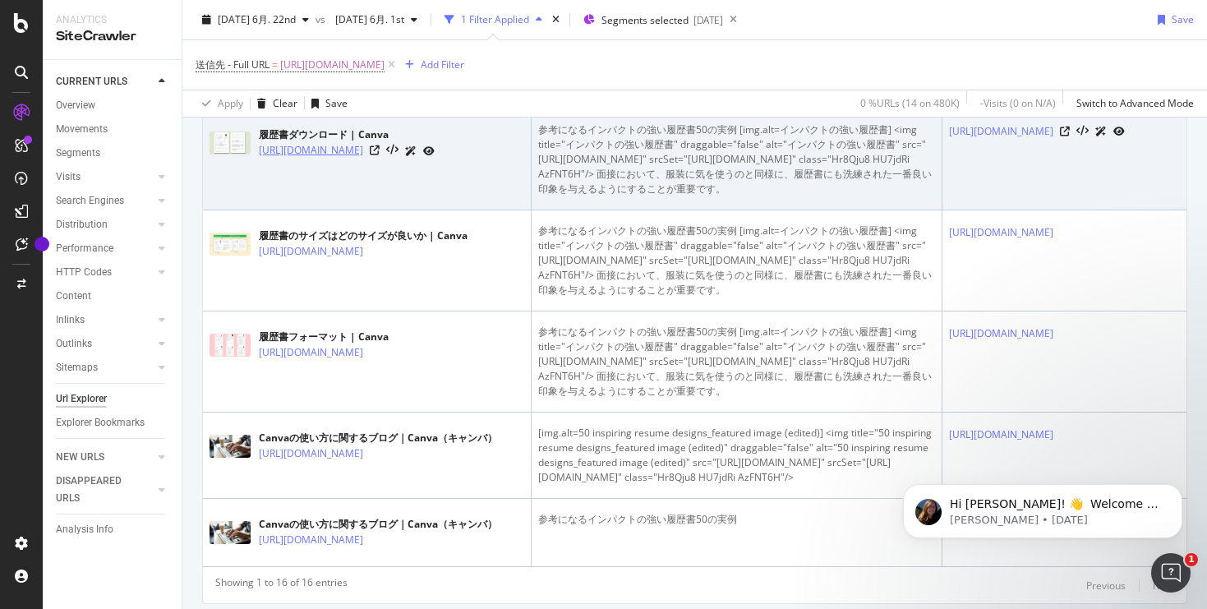
click at [304, 163] on div "履歴書ダウンロード | Canva [URL][DOMAIN_NAME]" at bounding box center [366, 142] width 315 height 41
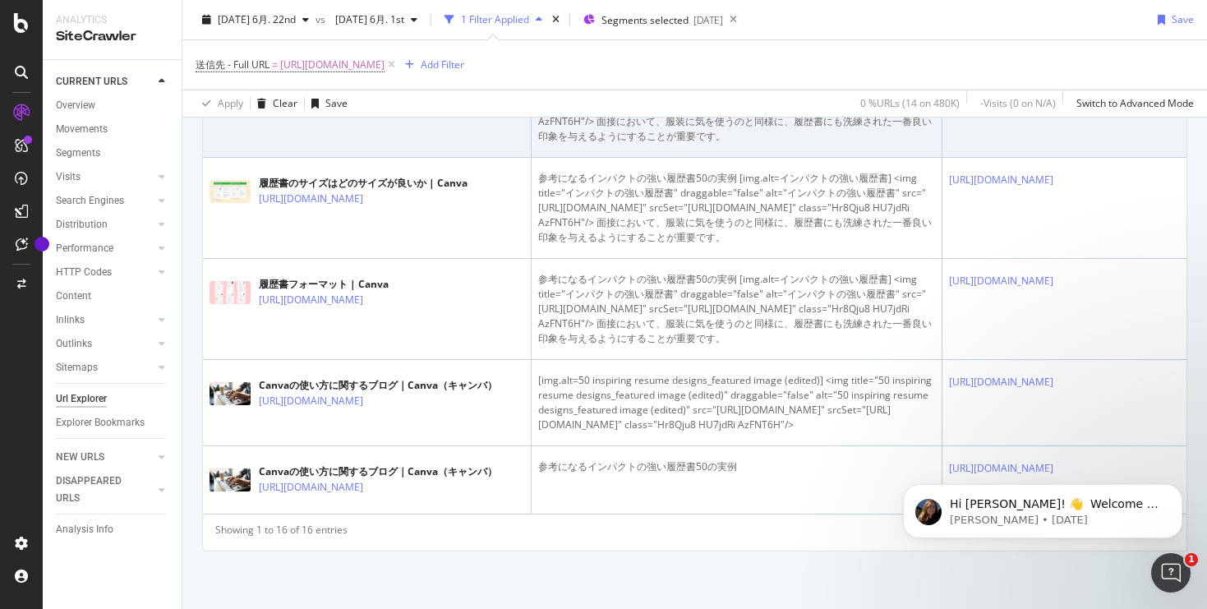
scroll to position [1567, 0]
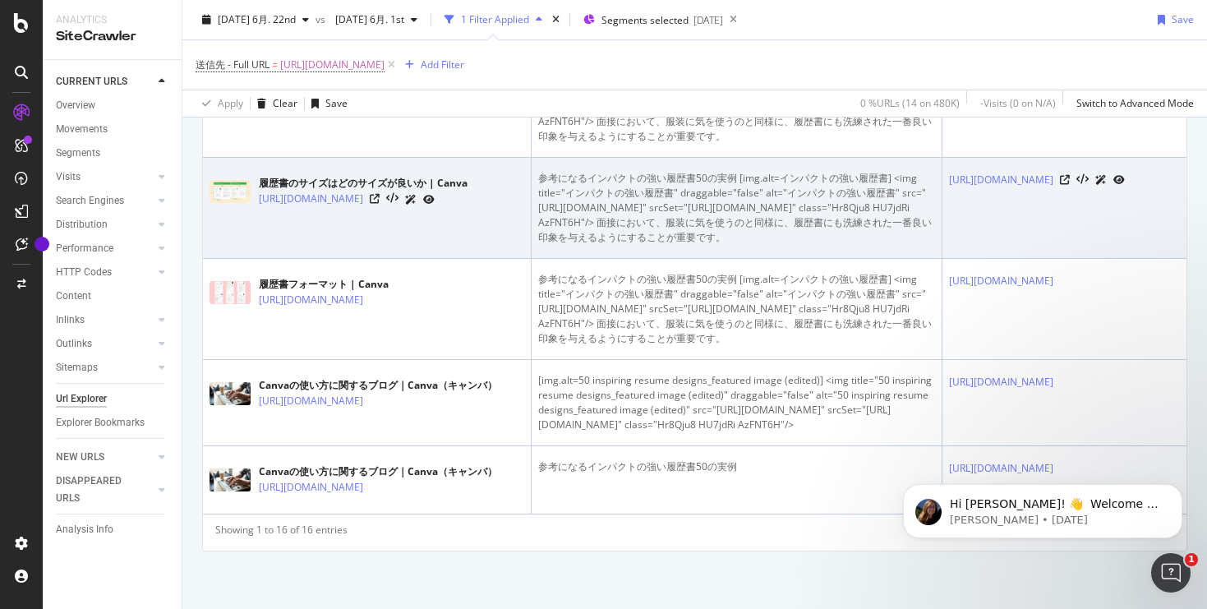
drag, startPoint x: 252, startPoint y: 454, endPoint x: 280, endPoint y: 478, distance: 36.7
click at [279, 259] on td "履歴書のサイズはどのサイズが良いか | Canva [URL][DOMAIN_NAME]" at bounding box center [367, 208] width 329 height 101
click at [270, 191] on div "履歴書のサイズはどのサイズが良いか | Canva" at bounding box center [363, 183] width 209 height 15
drag, startPoint x: 256, startPoint y: 461, endPoint x: 281, endPoint y: 458, distance: 24.9
click at [281, 212] on div "履歴書のサイズはどのサイズが良いか | Canva [URL][DOMAIN_NAME]" at bounding box center [366, 191] width 315 height 41
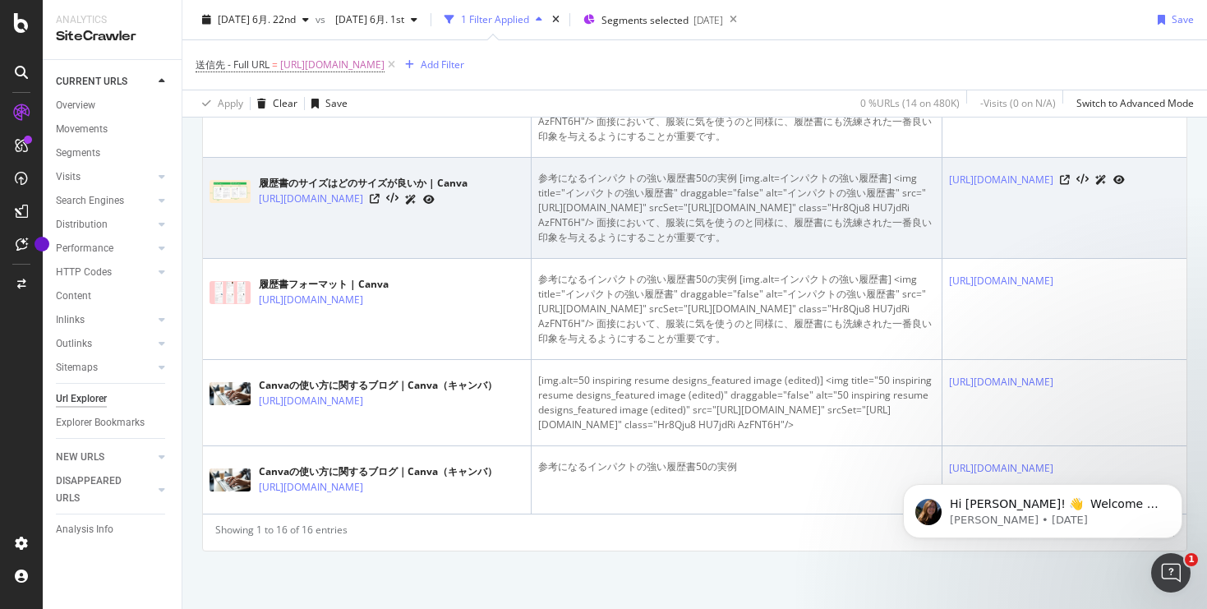
click at [278, 191] on div "履歴書のサイズはどのサイズが良いか | Canva" at bounding box center [363, 183] width 209 height 15
drag, startPoint x: 255, startPoint y: 453, endPoint x: 276, endPoint y: 468, distance: 26.5
click at [276, 212] on div "履歴書のサイズはどのサイズが良いか | Canva [URL][DOMAIN_NAME]" at bounding box center [366, 191] width 315 height 41
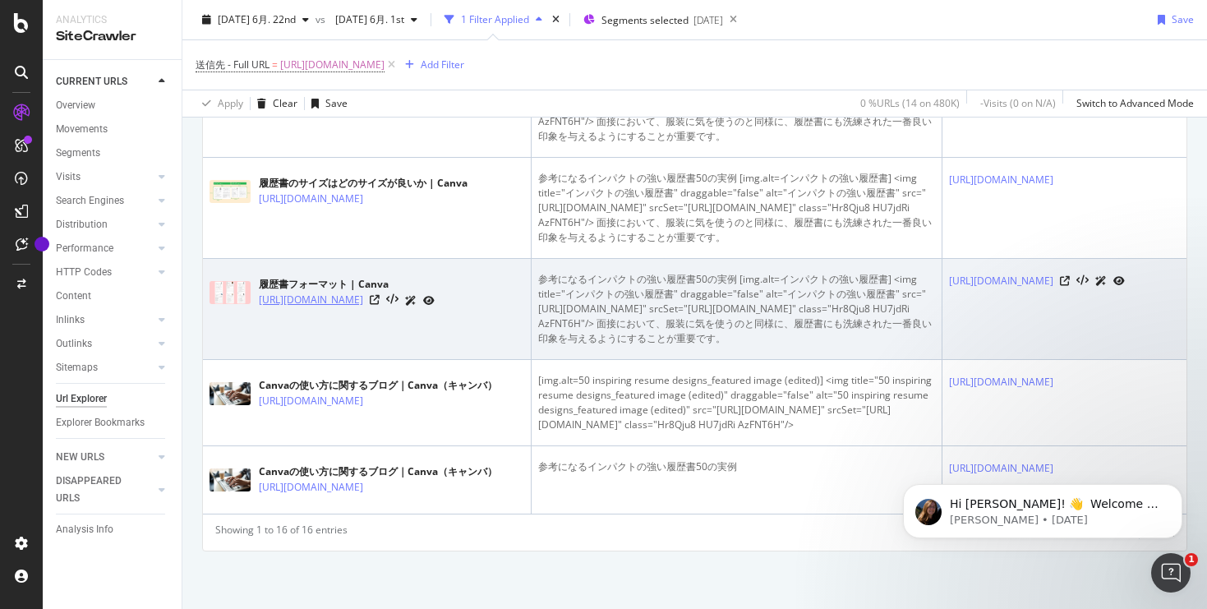
drag, startPoint x: 255, startPoint y: 407, endPoint x: 281, endPoint y: 424, distance: 31.4
click at [281, 313] on div "履歴書フォーマット | Canva [URL][DOMAIN_NAME]" at bounding box center [366, 292] width 315 height 41
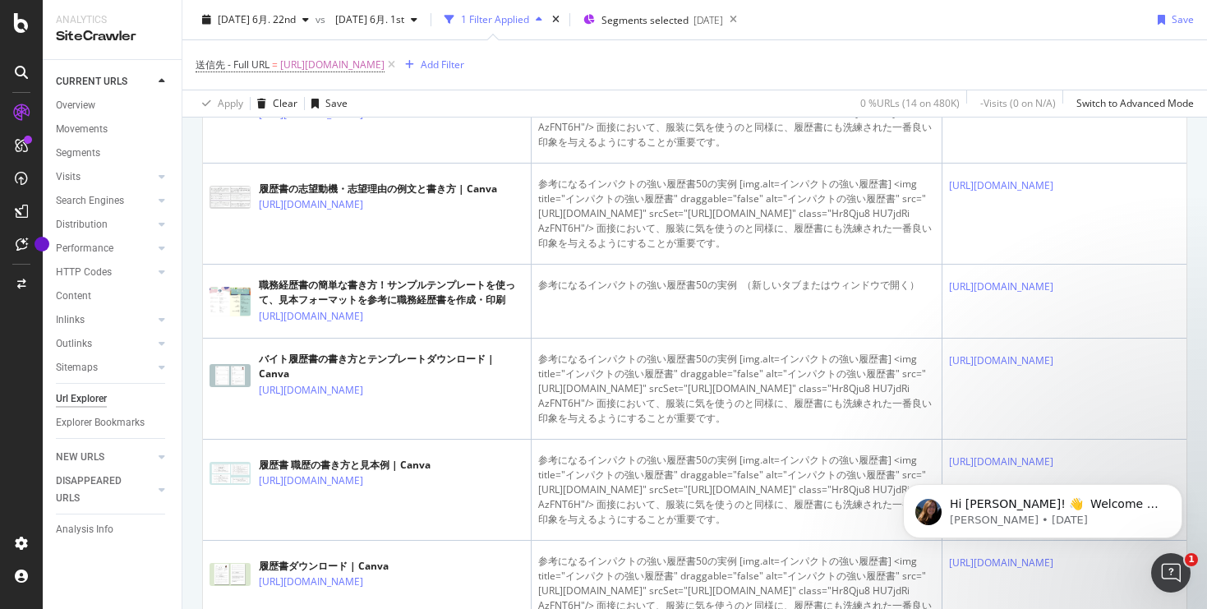
scroll to position [985, 0]
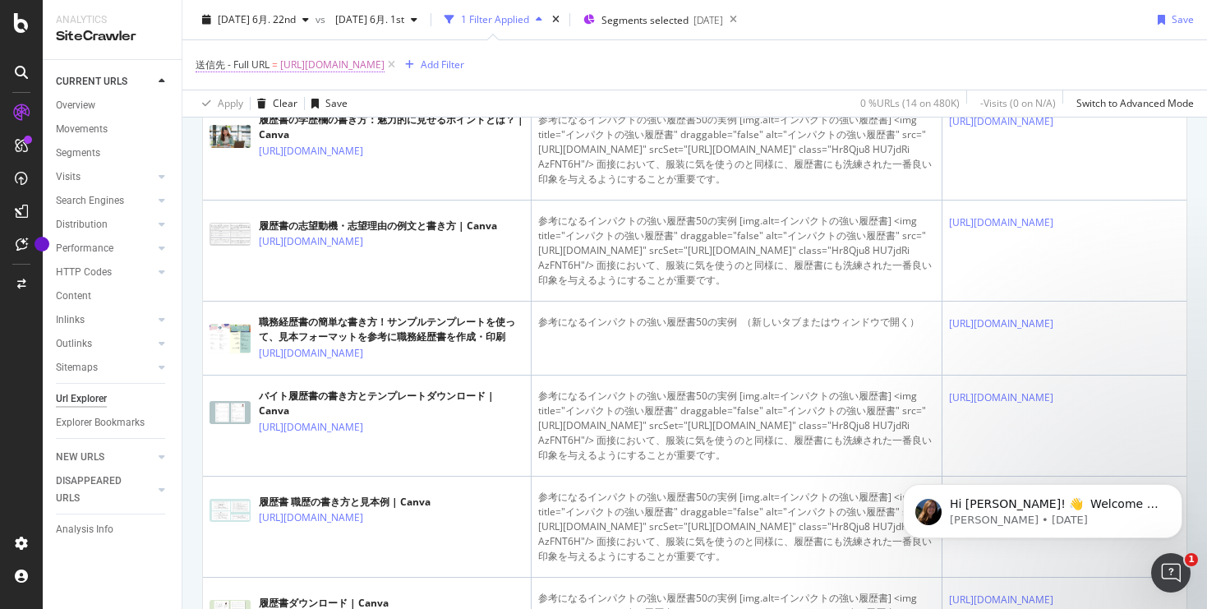
click at [384, 65] on span "[URL][DOMAIN_NAME]" at bounding box center [332, 64] width 104 height 23
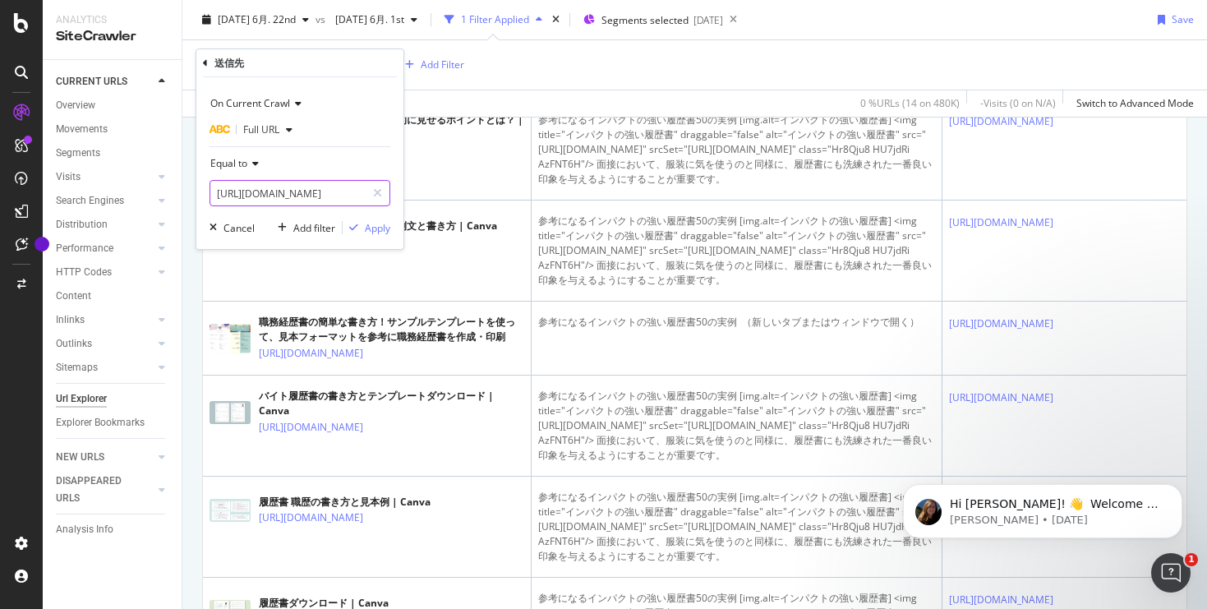
click at [287, 191] on input "[URL][DOMAIN_NAME]" at bounding box center [287, 193] width 155 height 26
paste input "original-wedding-invitation-card"
type input "[URL][DOMAIN_NAME]"
click at [384, 228] on div "Apply" at bounding box center [377, 228] width 25 height 14
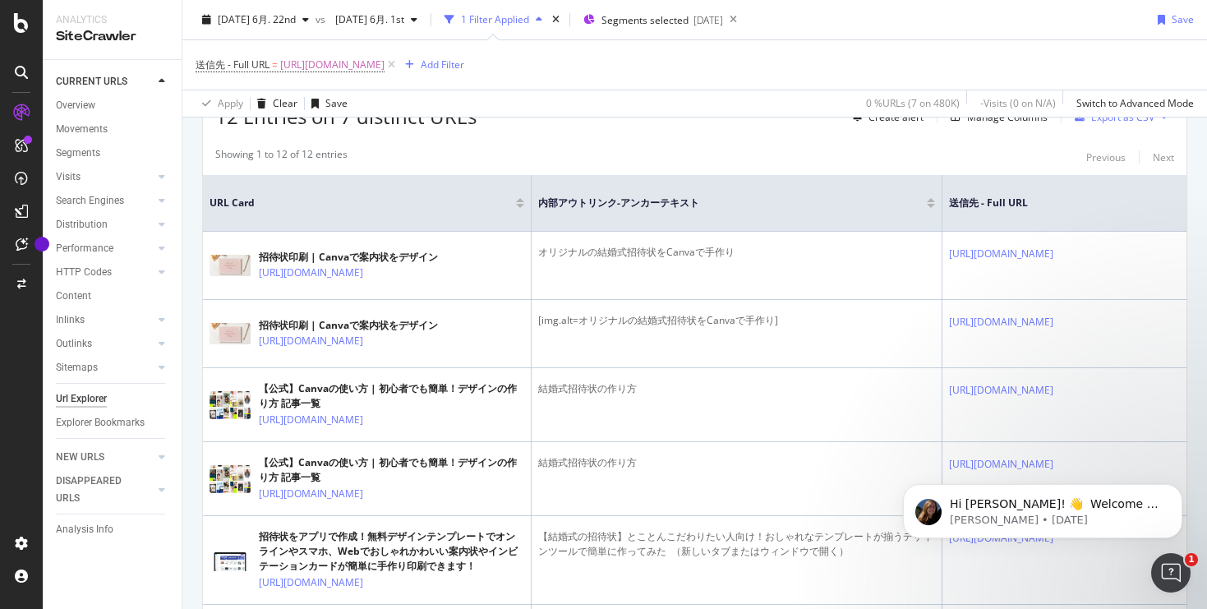
scroll to position [308, 0]
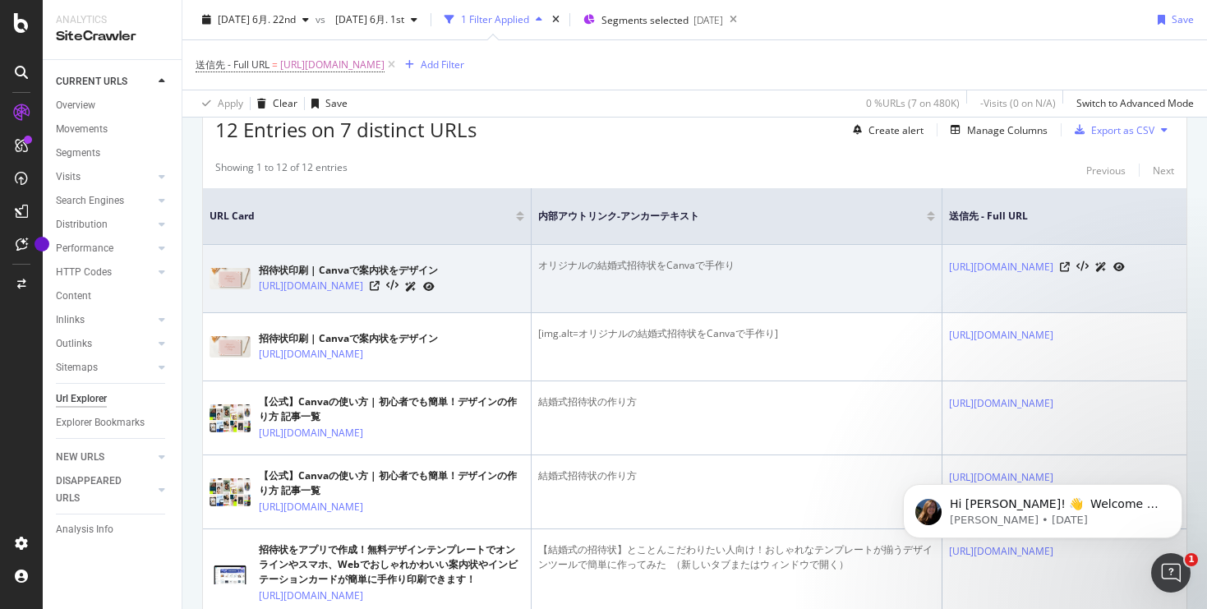
drag, startPoint x: 253, startPoint y: 291, endPoint x: 402, endPoint y: 295, distance: 148.7
click at [402, 295] on div "招待状印刷 | Canvaで案内状をデザイン [URL][DOMAIN_NAME]" at bounding box center [366, 278] width 315 height 41
click at [292, 269] on div "招待状印刷 | Canvaで案内状をデザイン" at bounding box center [348, 270] width 179 height 15
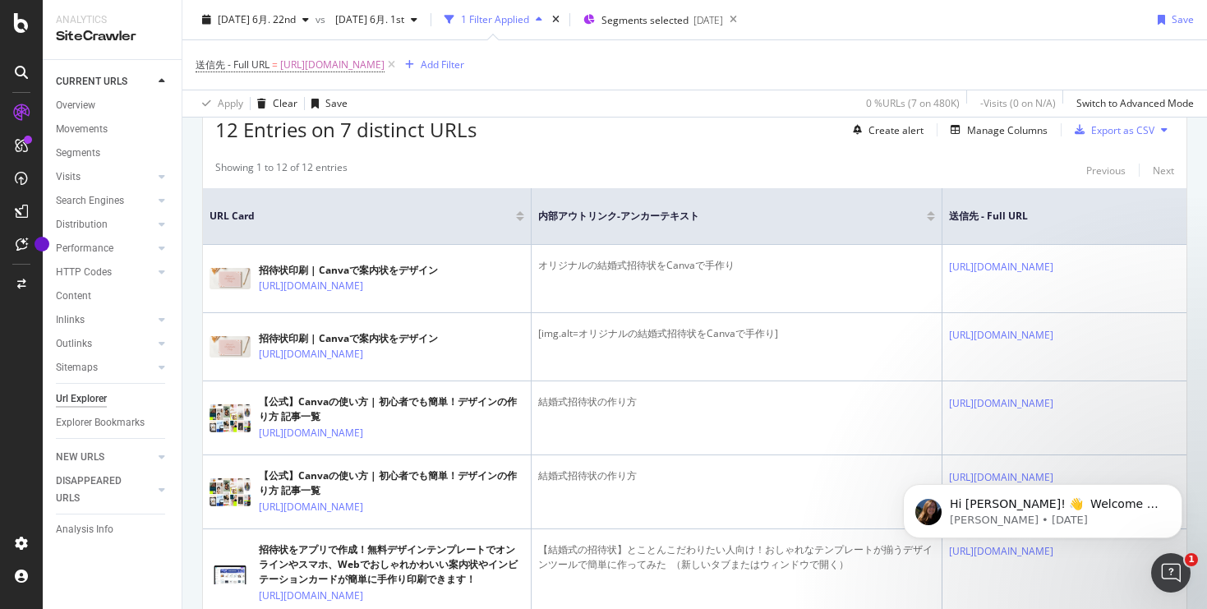
scroll to position [0, 0]
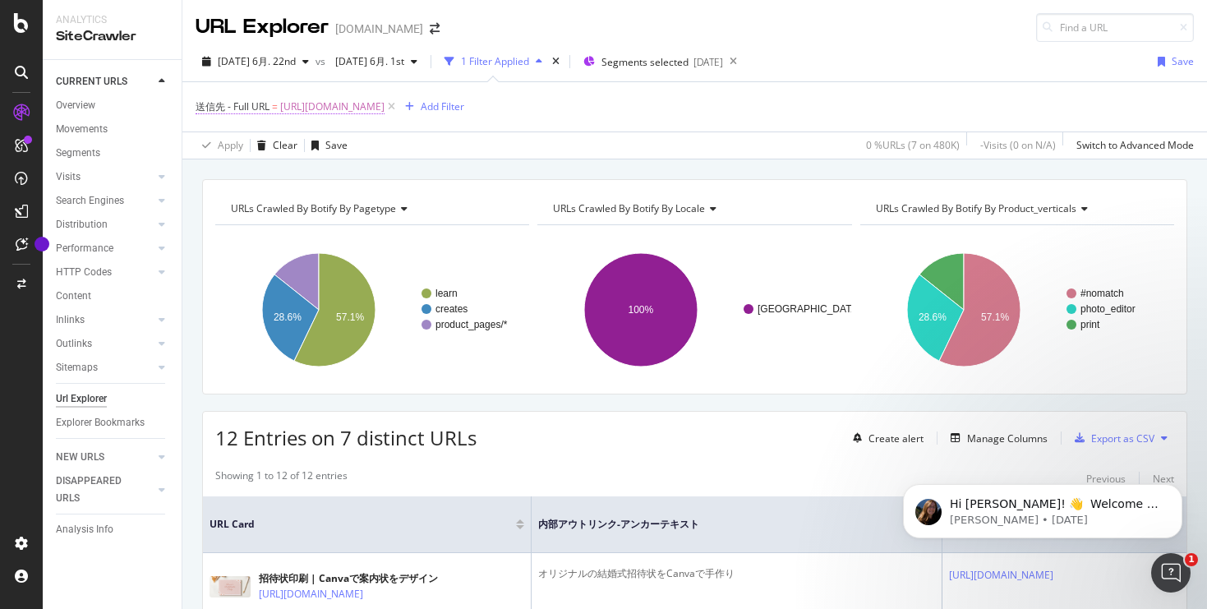
click at [384, 102] on span "[URL][DOMAIN_NAME]" at bounding box center [332, 106] width 104 height 23
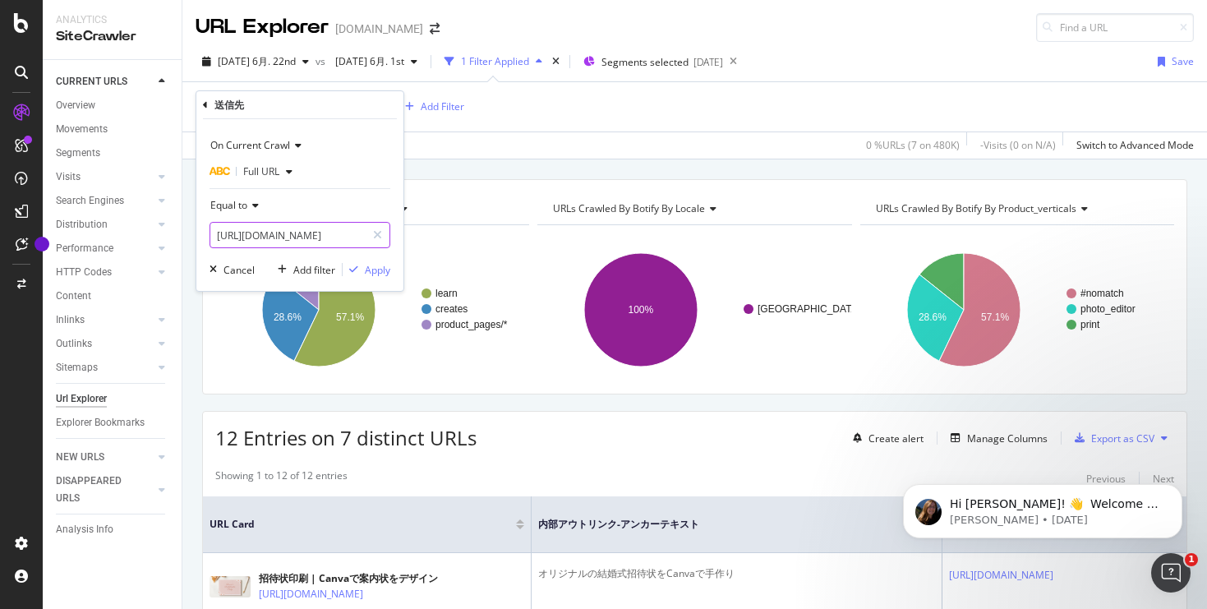
click at [300, 245] on input "[URL][DOMAIN_NAME]" at bounding box center [287, 235] width 155 height 26
paste input "fashionable_menu"
type input "[URL][DOMAIN_NAME]"
click at [375, 266] on div "Apply" at bounding box center [377, 270] width 25 height 14
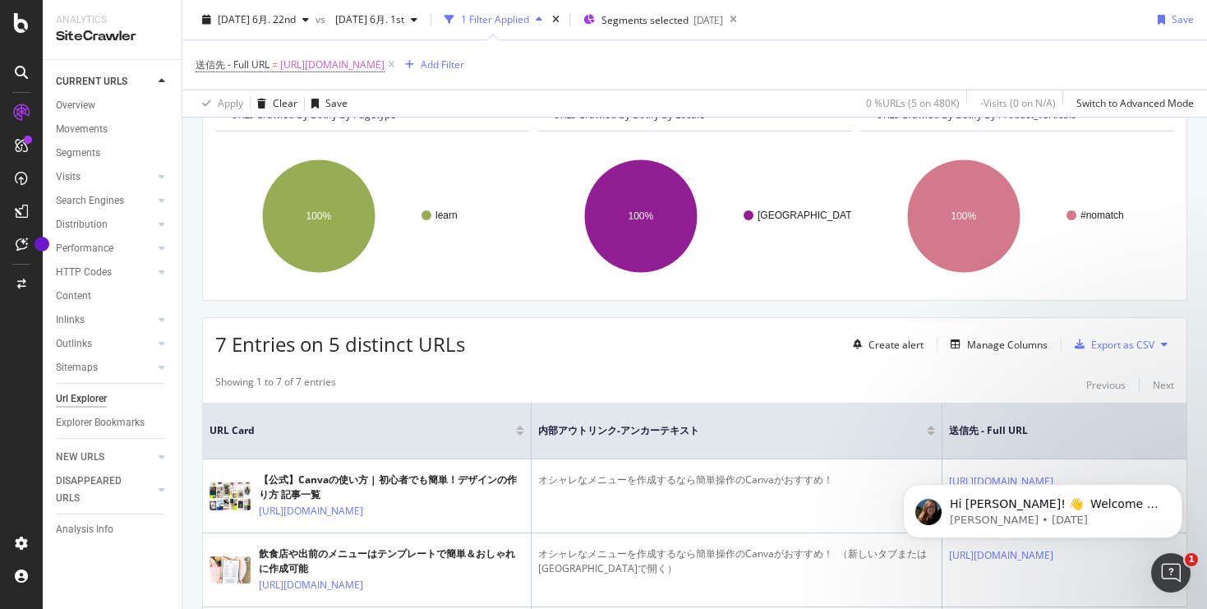
scroll to position [196, 0]
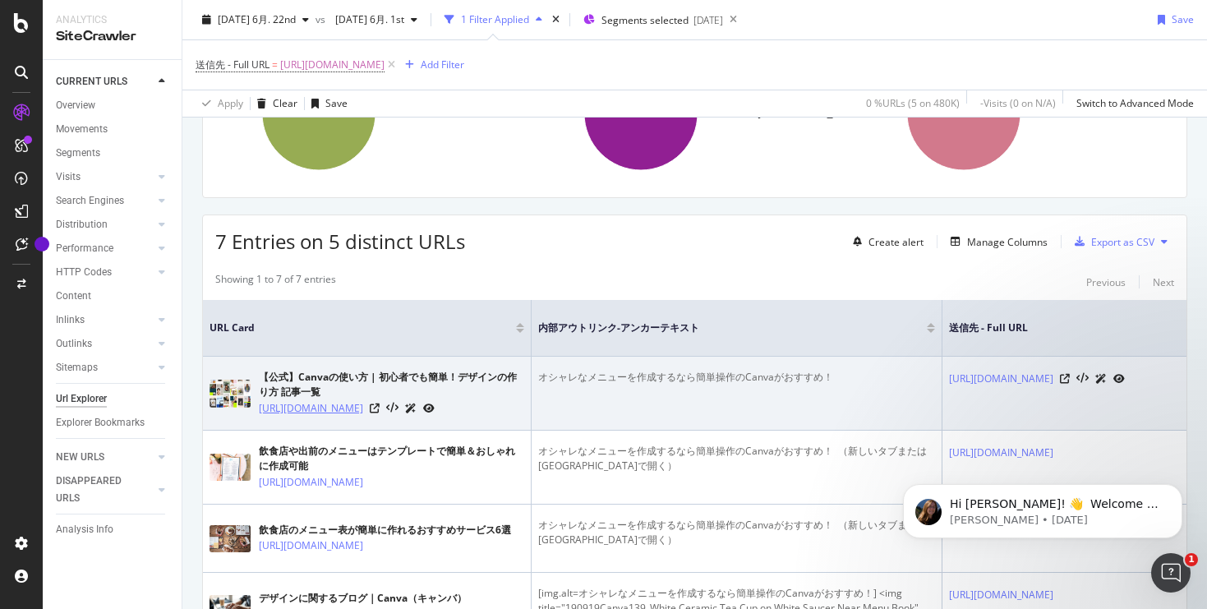
drag, startPoint x: 253, startPoint y: 411, endPoint x: 291, endPoint y: 426, distance: 40.6
click at [291, 416] on div "【公式】Canvaの使い方 | 初心者でも簡単！デザインの作り方 記事一覧 [URL][DOMAIN_NAME]" at bounding box center [366, 393] width 315 height 47
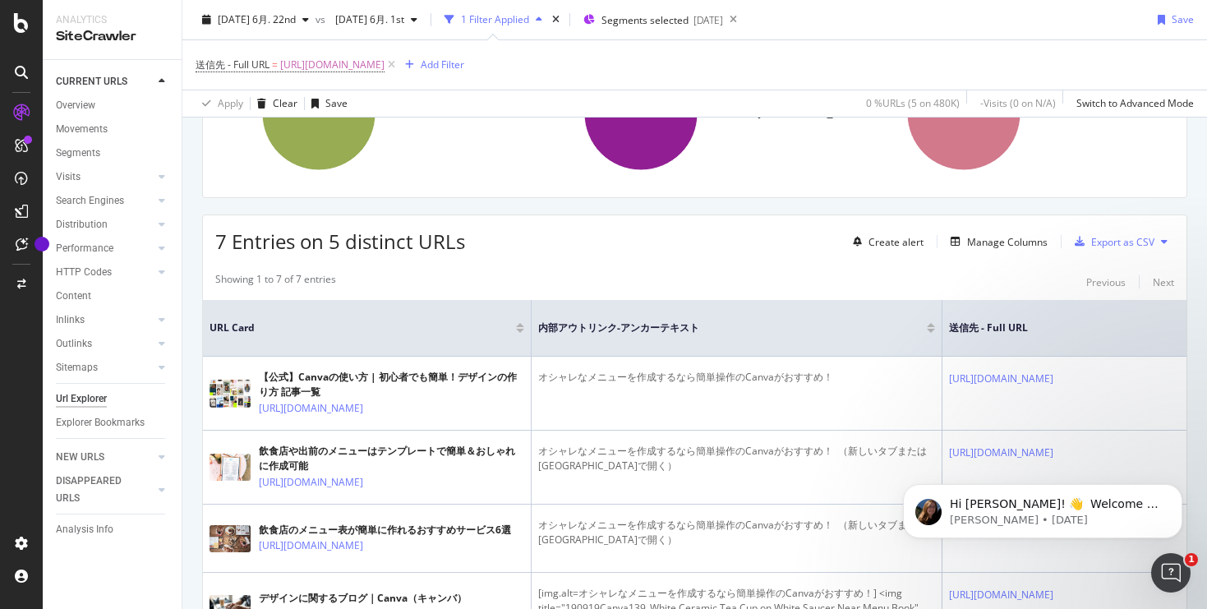
click at [318, 301] on th "URL Card" at bounding box center [367, 328] width 329 height 57
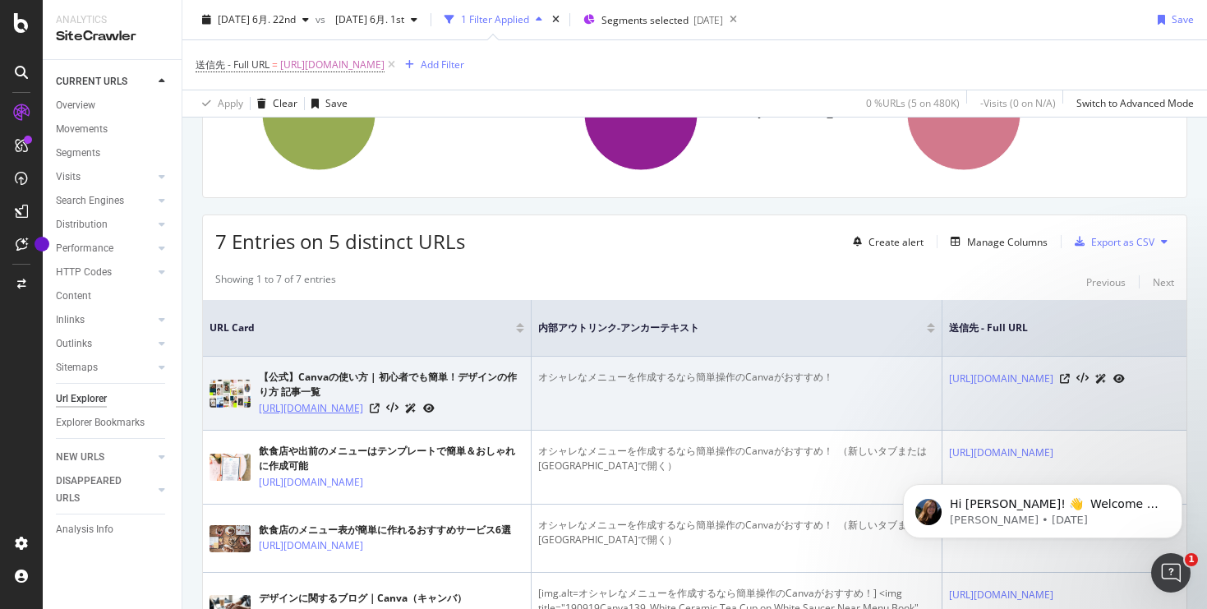
drag, startPoint x: 253, startPoint y: 410, endPoint x: 283, endPoint y: 425, distance: 33.1
click at [283, 416] on div "【公式】Canvaの使い方 | 初心者でも簡単！デザインの作り方 記事一覧 [URL][DOMAIN_NAME]" at bounding box center [366, 393] width 315 height 47
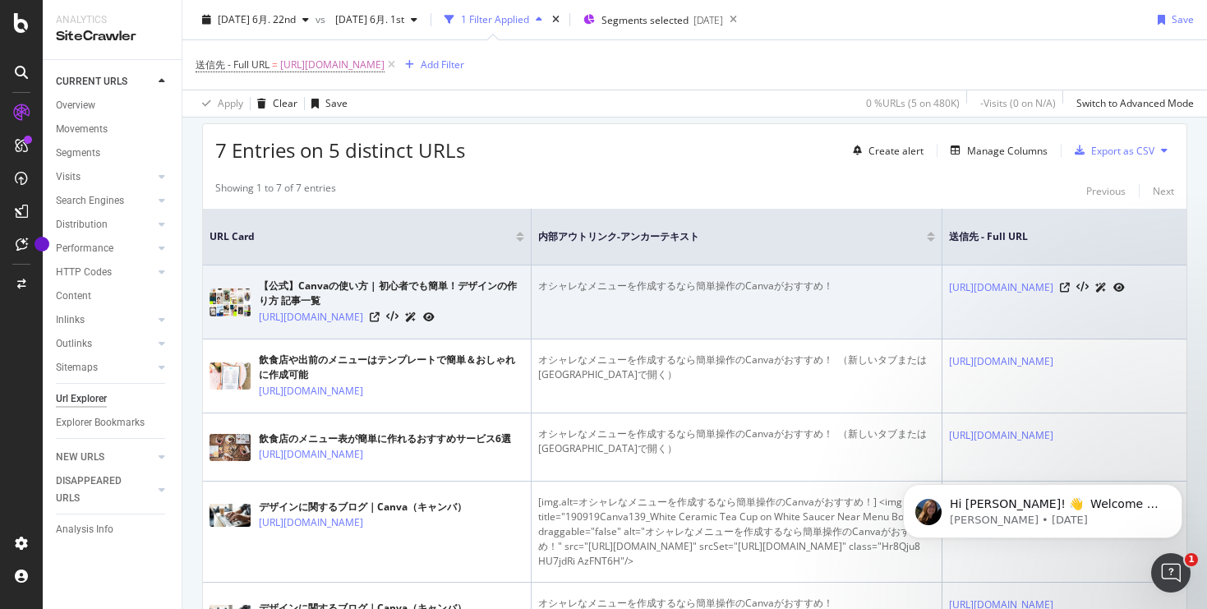
scroll to position [374, 0]
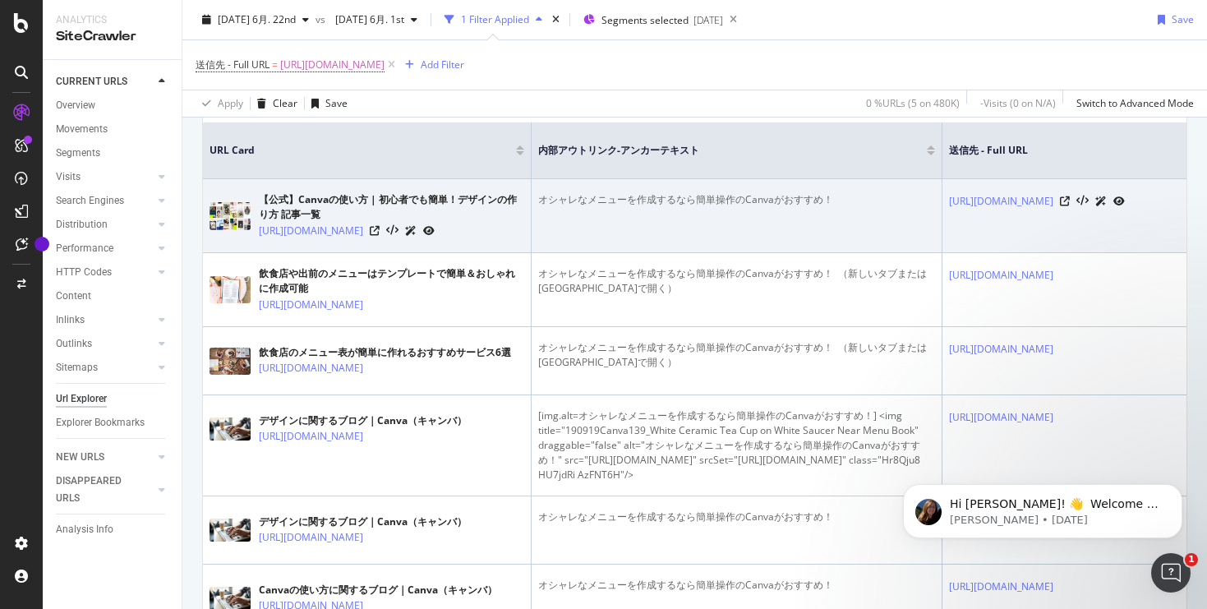
click at [310, 197] on div "【公式】Canvaの使い方 | 初心者でも簡単！デザインの作り方 記事一覧" at bounding box center [391, 207] width 265 height 30
drag, startPoint x: 257, startPoint y: 235, endPoint x: 278, endPoint y: 263, distance: 35.2
click at [278, 253] on td "【公式】Canvaの使い方 | 初心者でも簡単！デザインの作り方 記事一覧 [URL][DOMAIN_NAME]" at bounding box center [367, 216] width 329 height 74
drag, startPoint x: 541, startPoint y: 200, endPoint x: 836, endPoint y: 205, distance: 295.0
click at [836, 205] on div "オシャレなメニューを作成するなら簡単操作のCanvaがおすすめ！" at bounding box center [736, 199] width 397 height 15
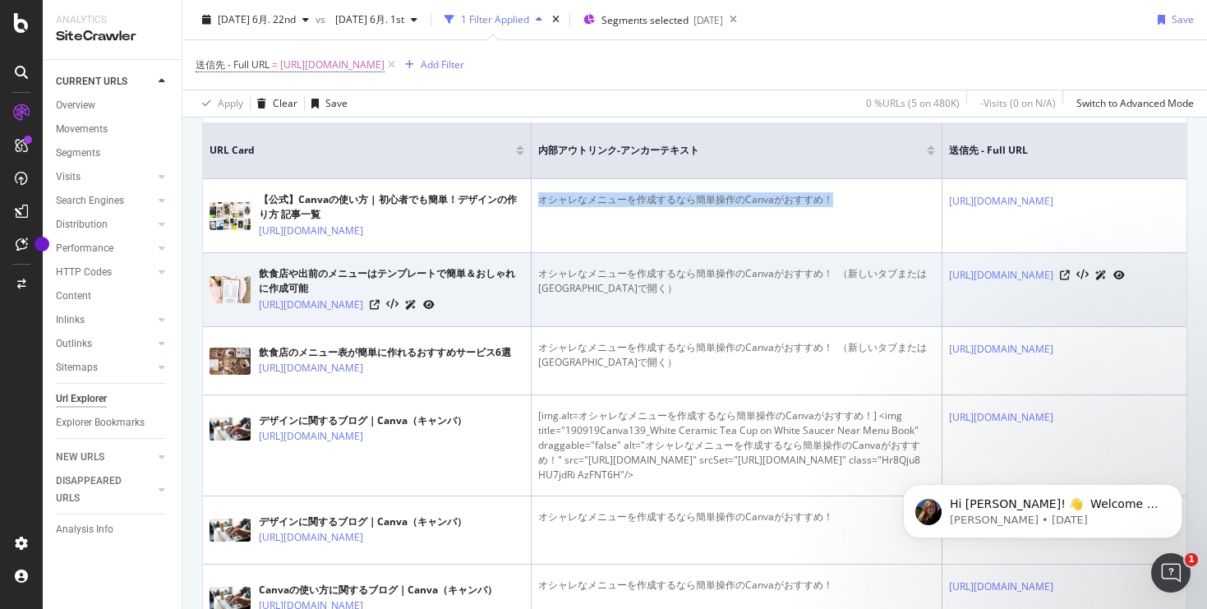
drag, startPoint x: 254, startPoint y: 324, endPoint x: 411, endPoint y: 331, distance: 157.0
click at [411, 327] on td "飲食店や出前のメニューはテンプレートで簡単＆おしゃれに作成可能 [URL][DOMAIN_NAME]" at bounding box center [367, 290] width 329 height 74
click at [369, 288] on div "飲食店や出前のメニューはテンプレートで簡単＆おしゃれに作成可能" at bounding box center [391, 281] width 265 height 30
drag, startPoint x: 257, startPoint y: 329, endPoint x: 459, endPoint y: 328, distance: 202.1
click at [460, 327] on td "飲食店や出前のメニューはテンプレートで簡単＆おしゃれに作成可能 [URL][DOMAIN_NAME]" at bounding box center [367, 290] width 329 height 74
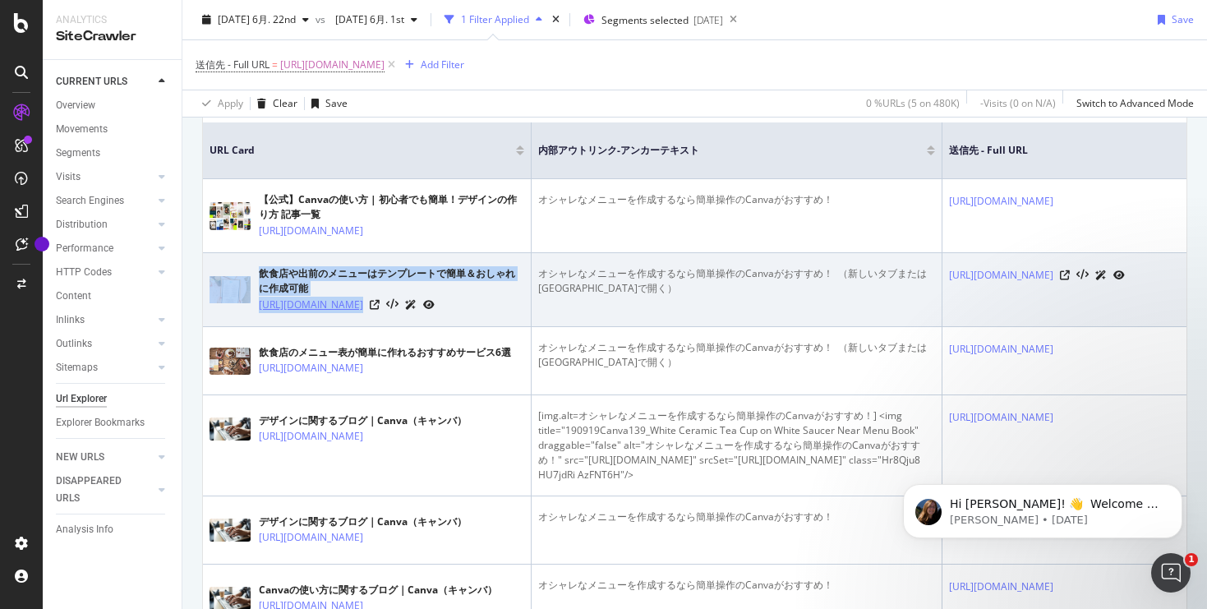
drag, startPoint x: 251, startPoint y: 324, endPoint x: 347, endPoint y: 324, distance: 96.9
click at [347, 313] on div "飲食店や出前のメニューはテンプレートで簡単＆おしゃれに作成可能 [URL][DOMAIN_NAME]" at bounding box center [366, 289] width 315 height 47
click at [292, 296] on div "飲食店や出前のメニューはテンプレートで簡単＆おしゃれに作成可能" at bounding box center [391, 281] width 265 height 30
drag, startPoint x: 256, startPoint y: 326, endPoint x: 470, endPoint y: 326, distance: 213.6
click at [470, 313] on div "飲食店や出前のメニューはテンプレートで簡単＆おしゃれに作成可能 [URL][DOMAIN_NAME]" at bounding box center [366, 289] width 315 height 47
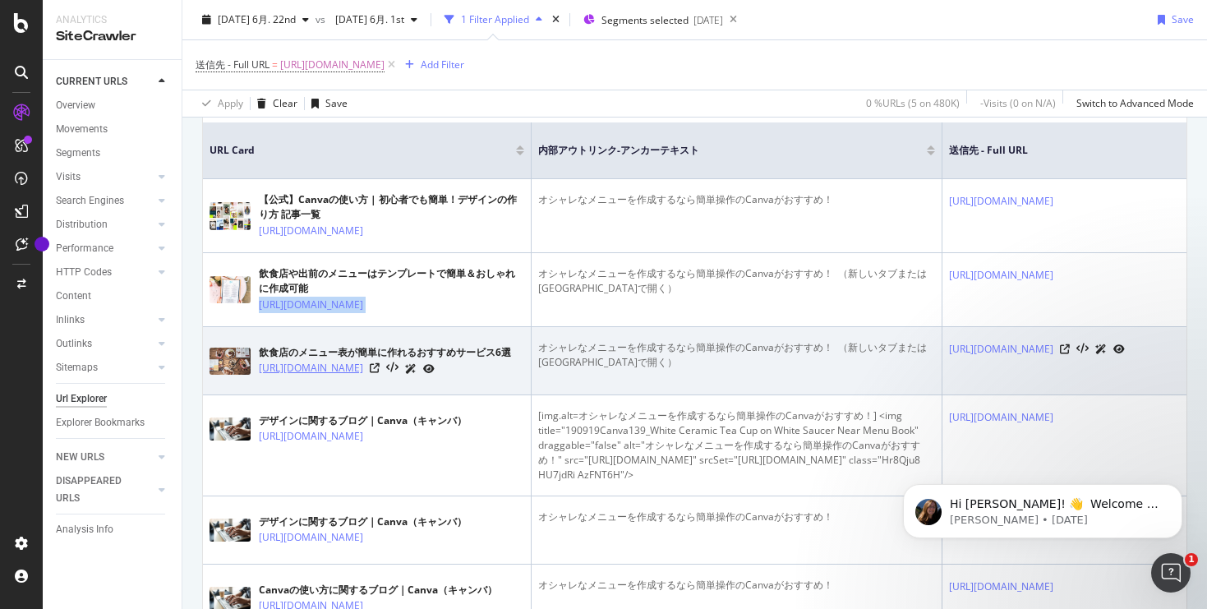
drag, startPoint x: 255, startPoint y: 381, endPoint x: 347, endPoint y: 391, distance: 92.5
click at [347, 381] on div "飲食店のメニュー表が簡単に作れるおすすめサービス6選 [URL][DOMAIN_NAME]" at bounding box center [366, 360] width 315 height 41
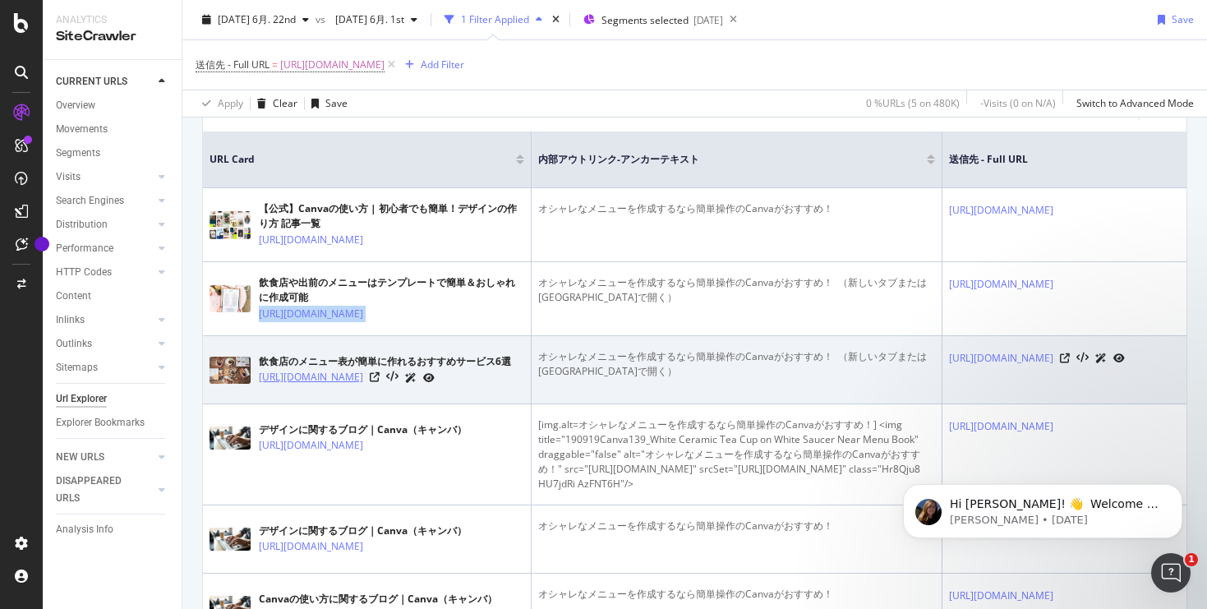
scroll to position [316, 0]
